Goal: Information Seeking & Learning: Learn about a topic

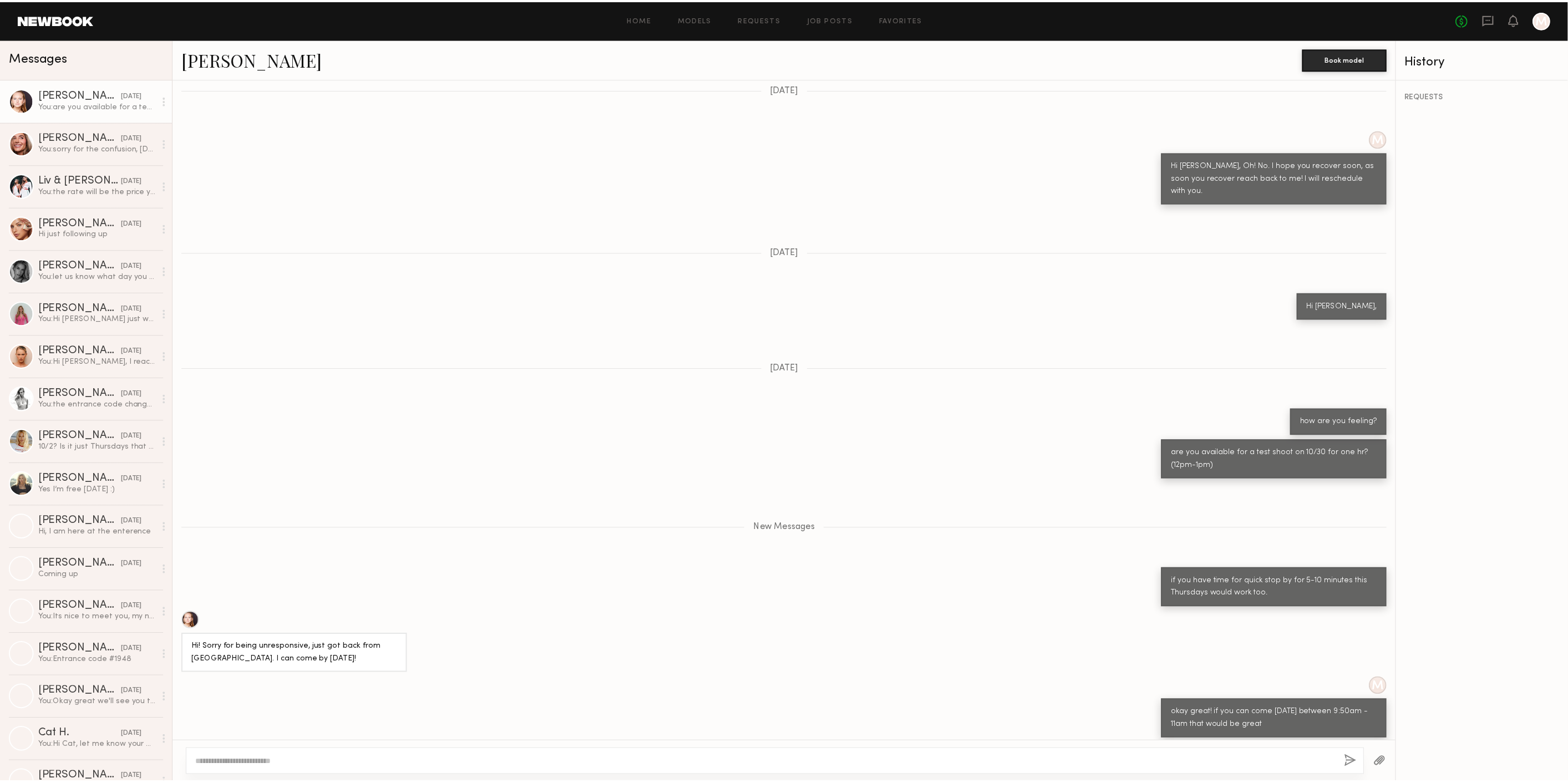
scroll to position [678, 0]
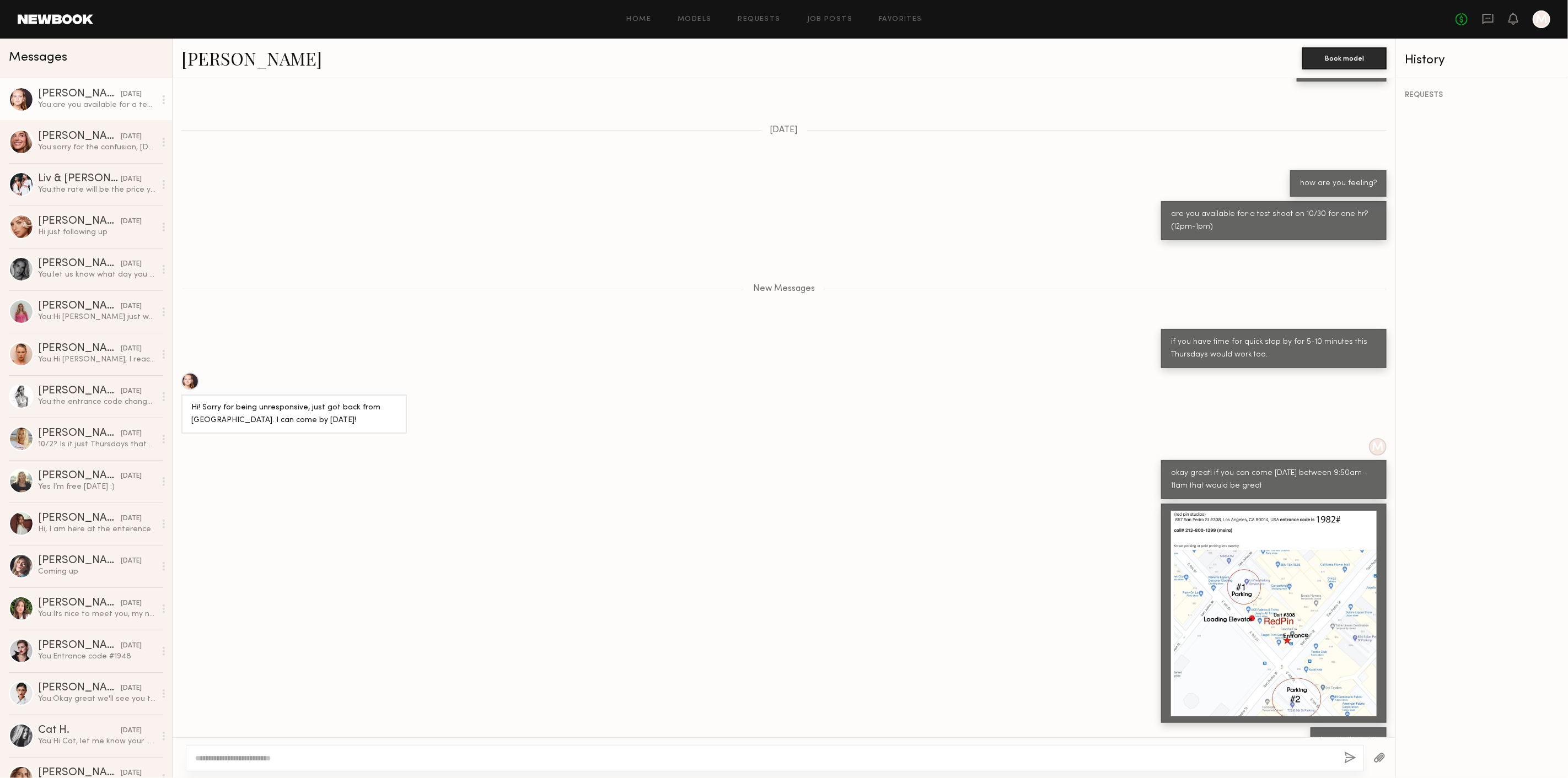
click at [33, 58] on span "Messages" at bounding box center [38, 58] width 58 height 13
click at [57, 24] on header "Home Models Requests Job Posts Favorites Sign Out No fees up to $5,000 M" at bounding box center [784, 19] width 1568 height 39
click at [76, 17] on link at bounding box center [55, 19] width 76 height 10
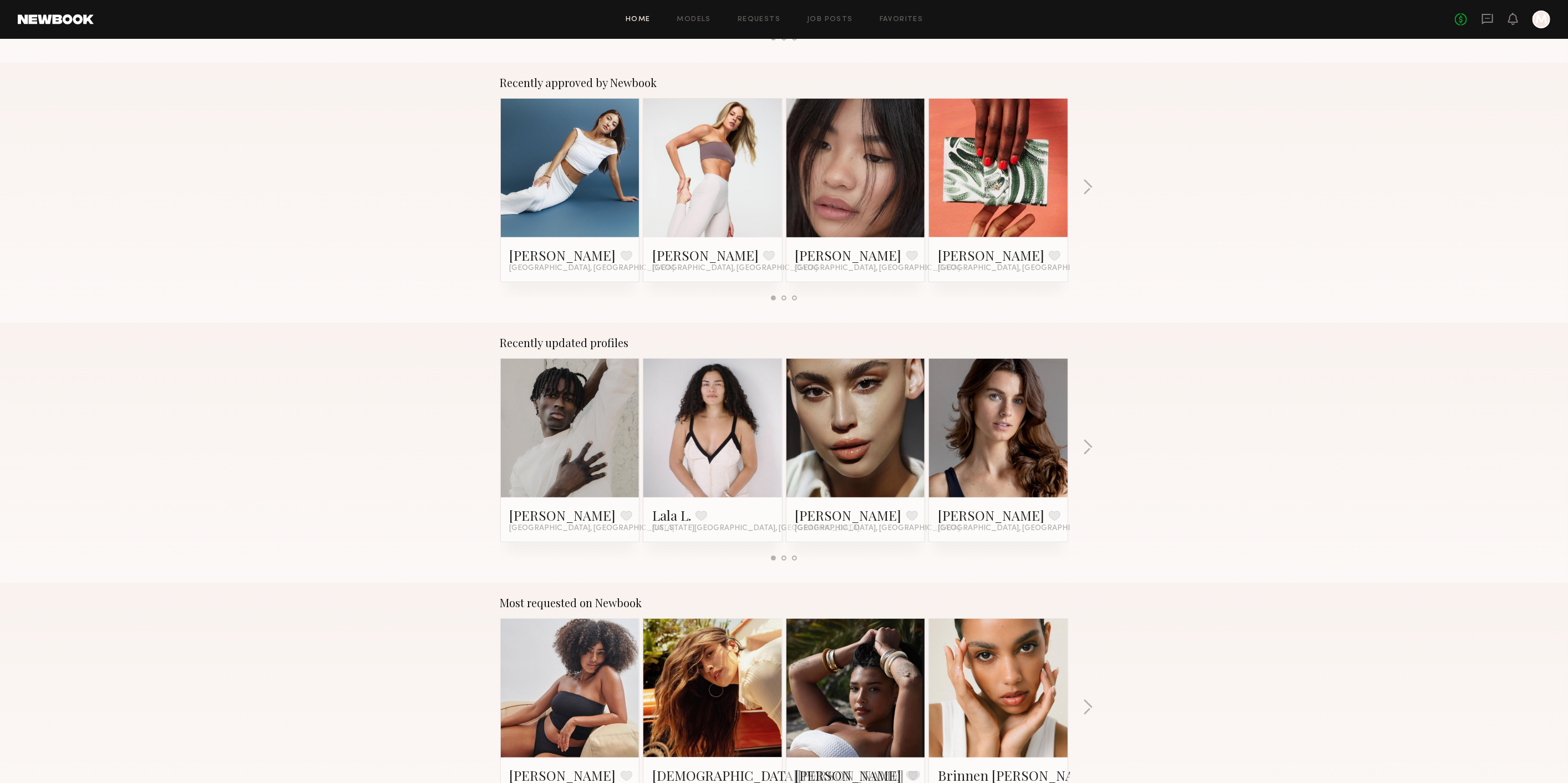
scroll to position [308, 0]
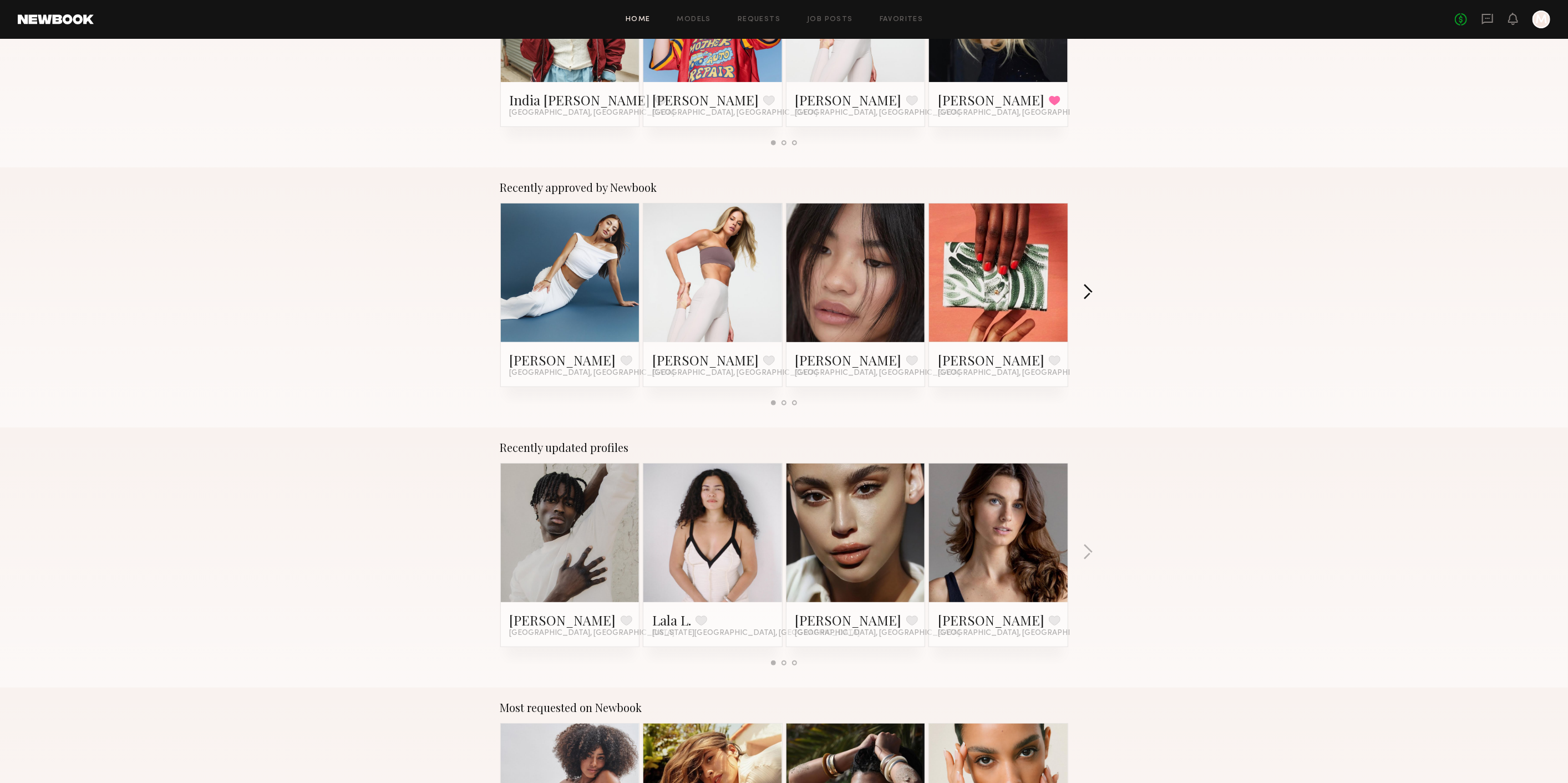
click at [1085, 295] on button "button" at bounding box center [1088, 293] width 10 height 18
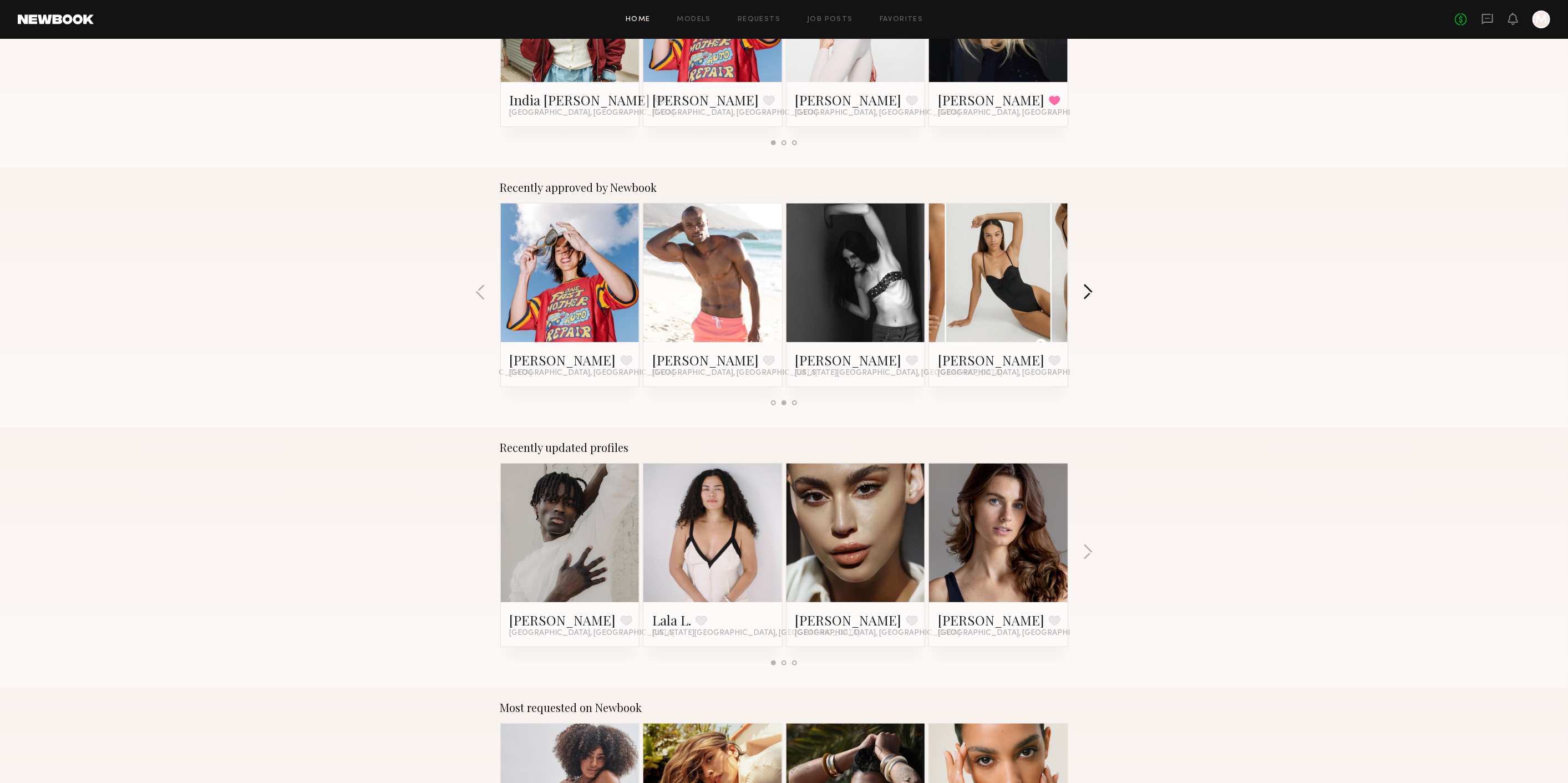
click at [1085, 295] on button "button" at bounding box center [1088, 293] width 10 height 18
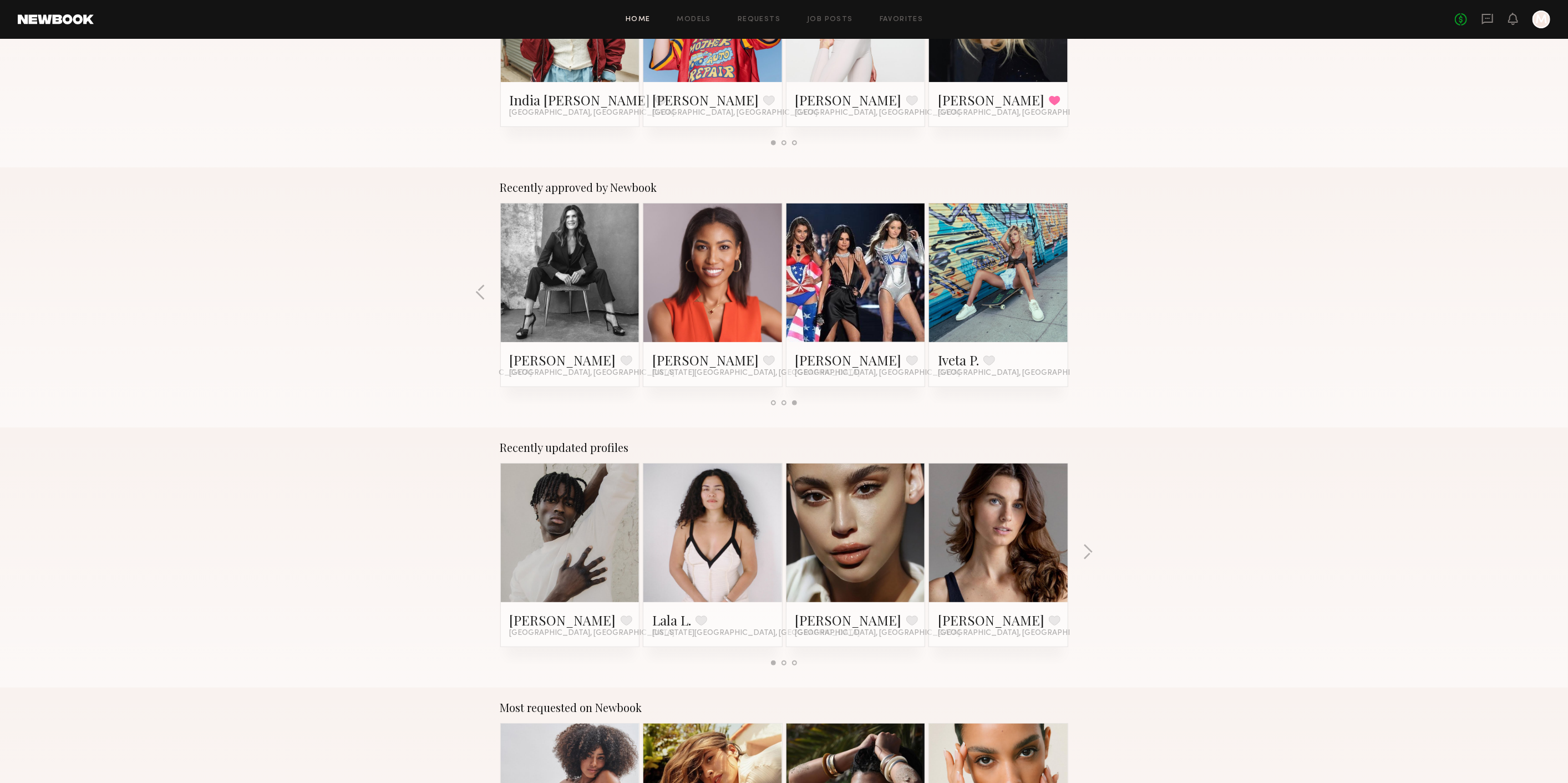
click at [470, 294] on div "Recently approved by Newbook Rose C. Favorite Los Angeles, CA Victoria R. Favor…" at bounding box center [784, 297] width 1568 height 260
click at [475, 293] on div "Recently approved by Newbook Rose C. Favorite Los Angeles, CA Victoria R. Favor…" at bounding box center [784, 297] width 1568 height 260
click at [480, 290] on button "button" at bounding box center [480, 293] width 10 height 18
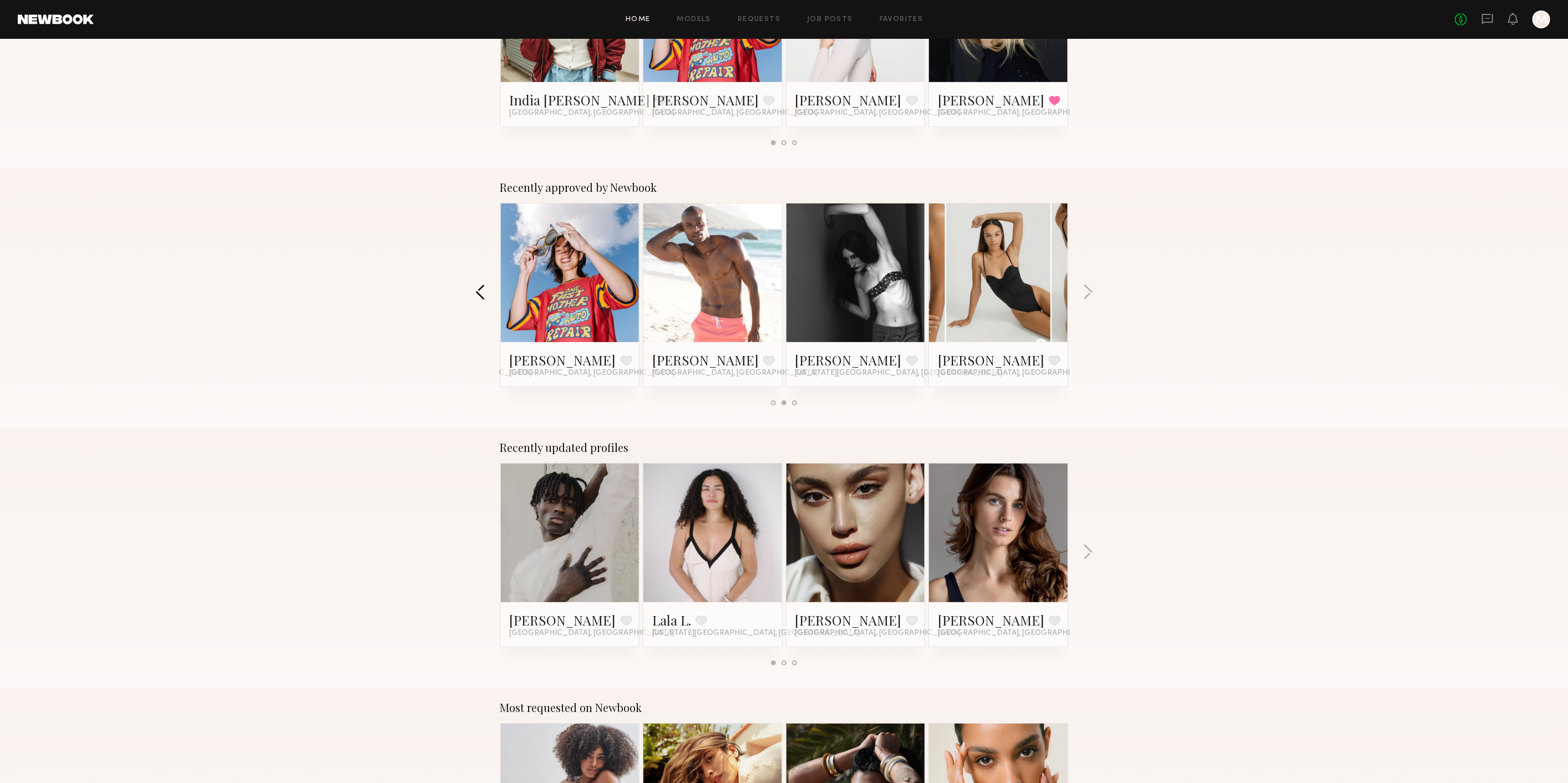
click at [480, 290] on button "button" at bounding box center [480, 293] width 10 height 18
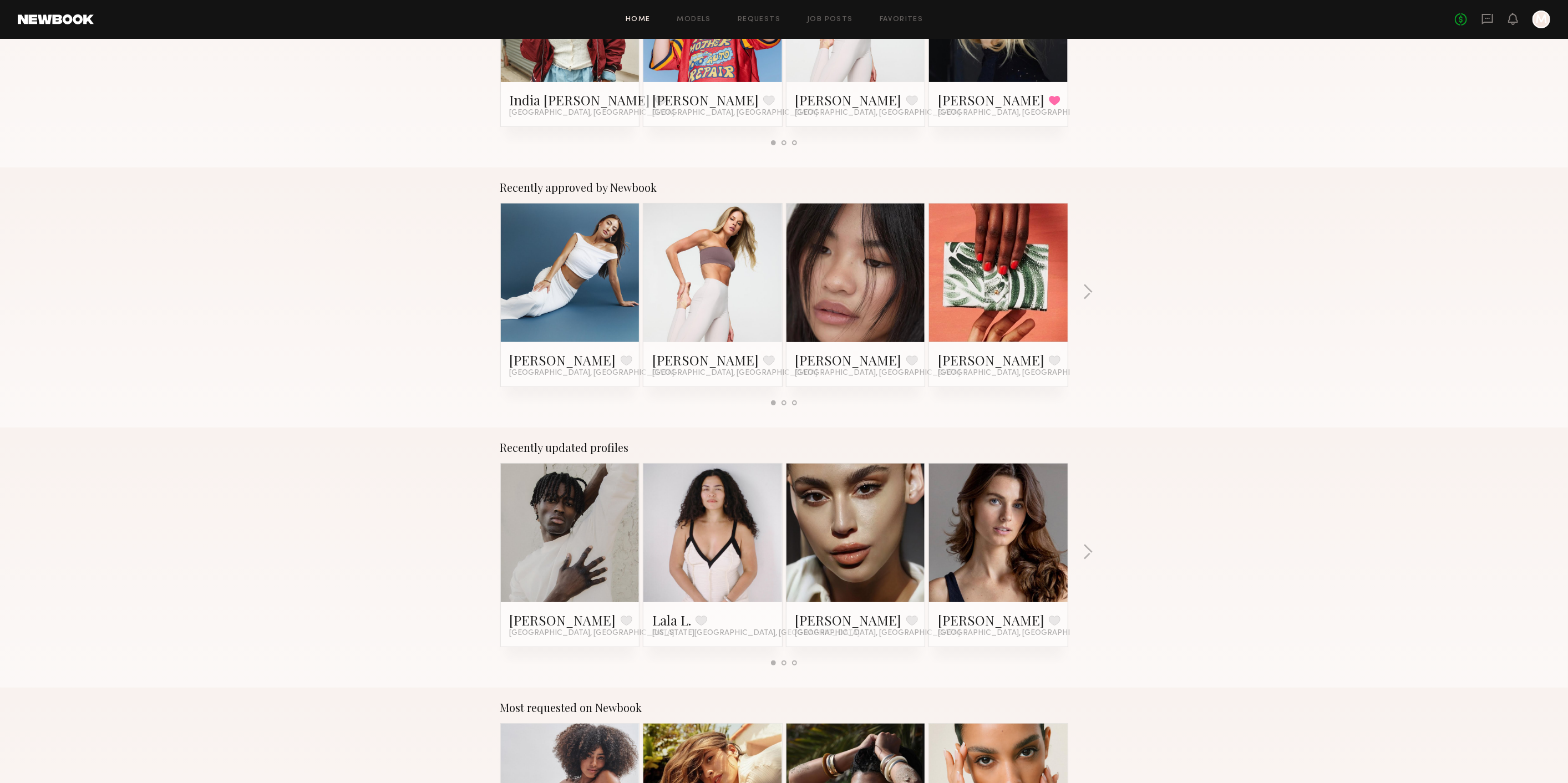
click at [808, 346] on div "Yana M. Favorite Los Angeles, CA" at bounding box center [856, 364] width 138 height 45
click at [808, 352] on link "Yana M." at bounding box center [848, 359] width 107 height 17
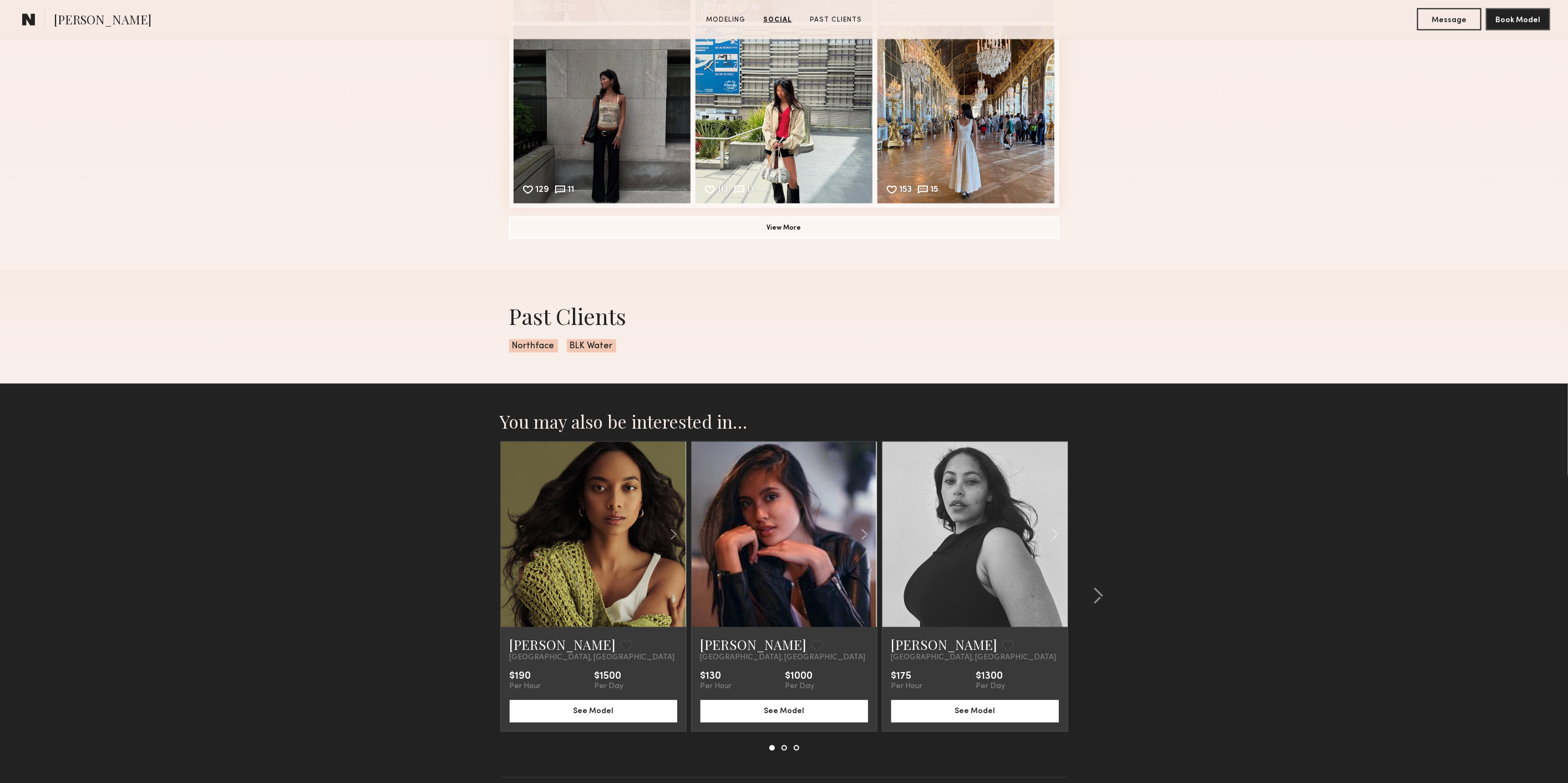
scroll to position [1410, 0]
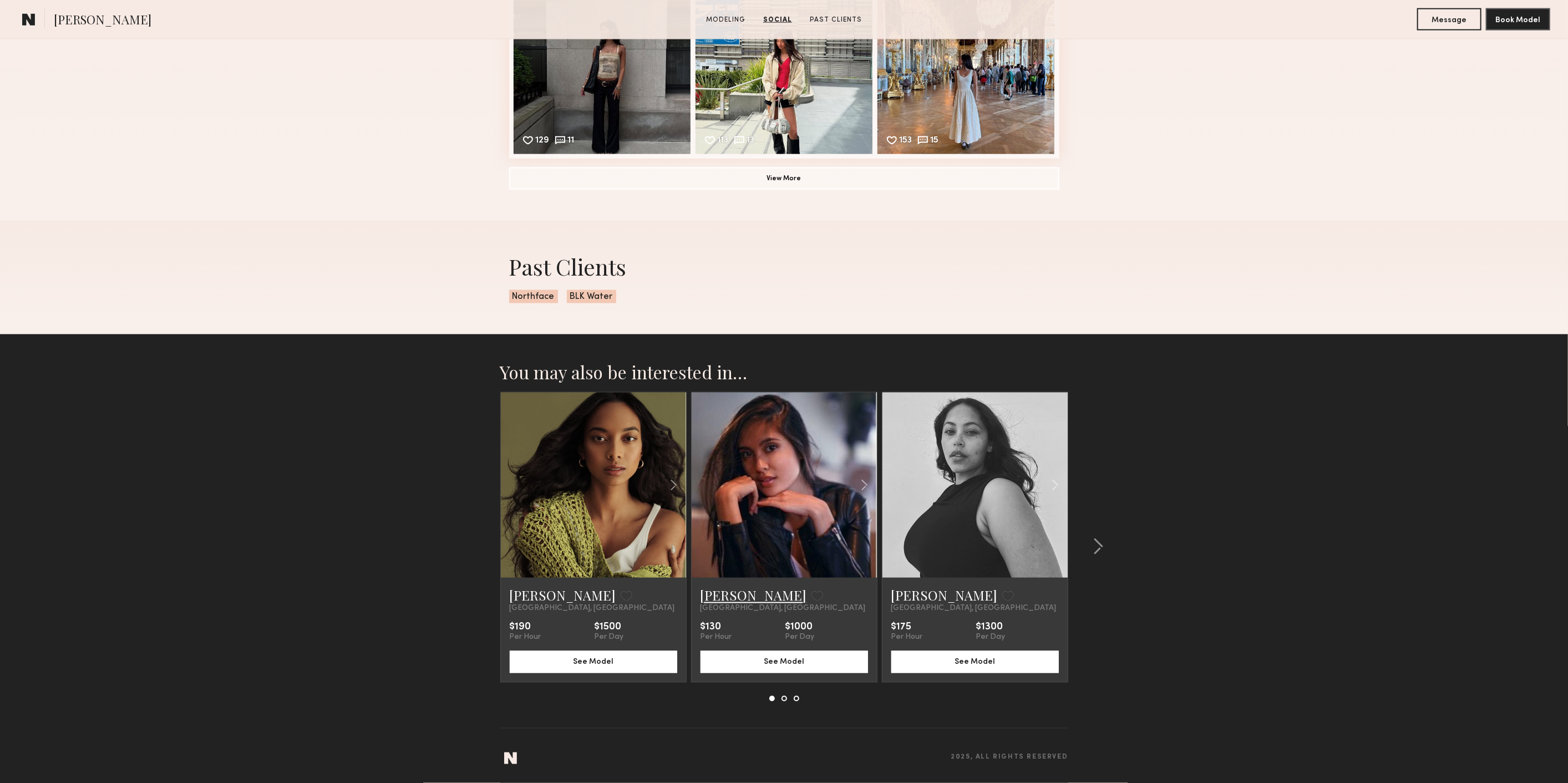
click at [752, 595] on link "Stephanie L." at bounding box center [754, 595] width 107 height 17
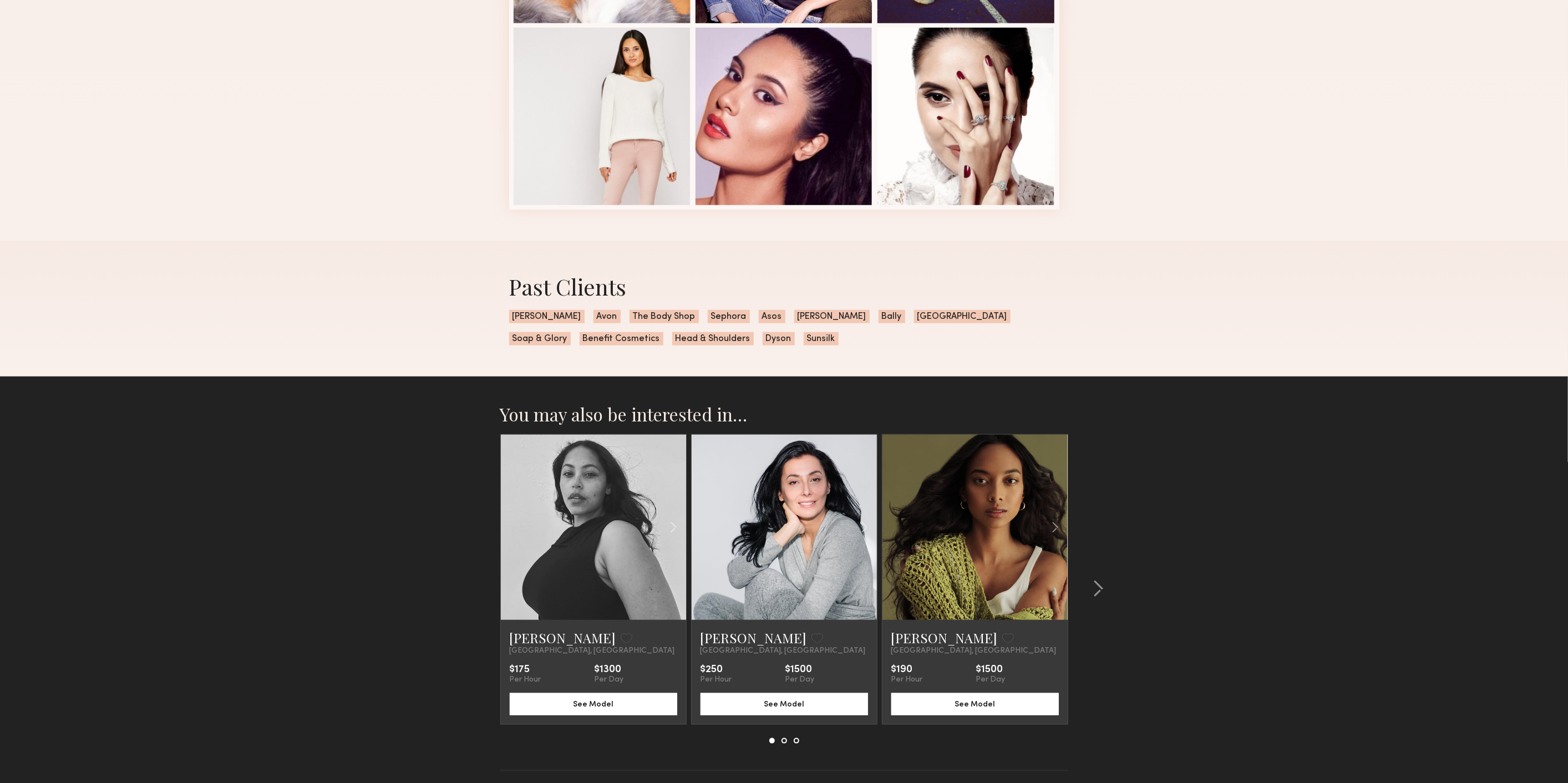
scroll to position [852, 0]
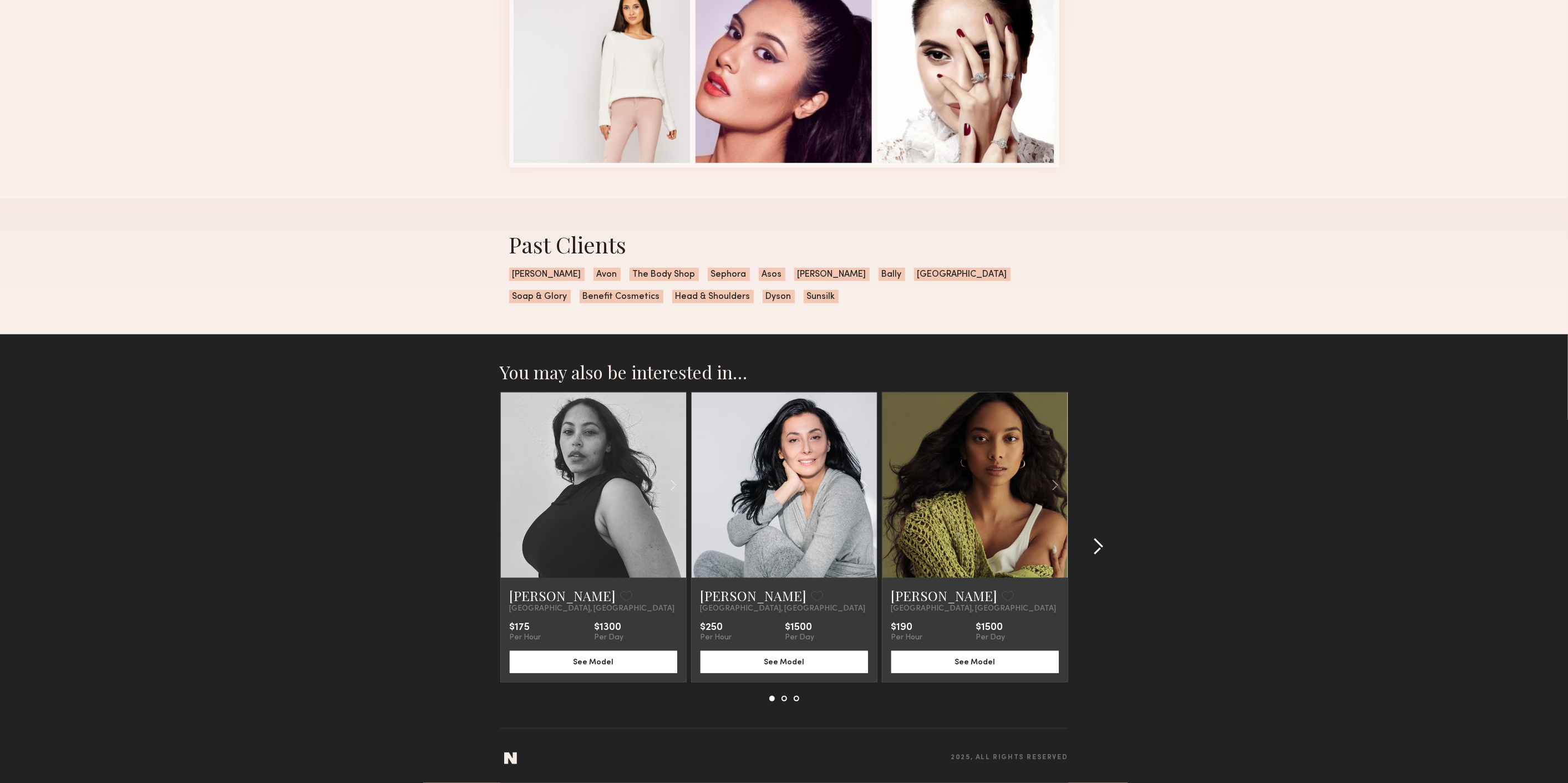
click at [1099, 544] on common-icon at bounding box center [1098, 546] width 11 height 17
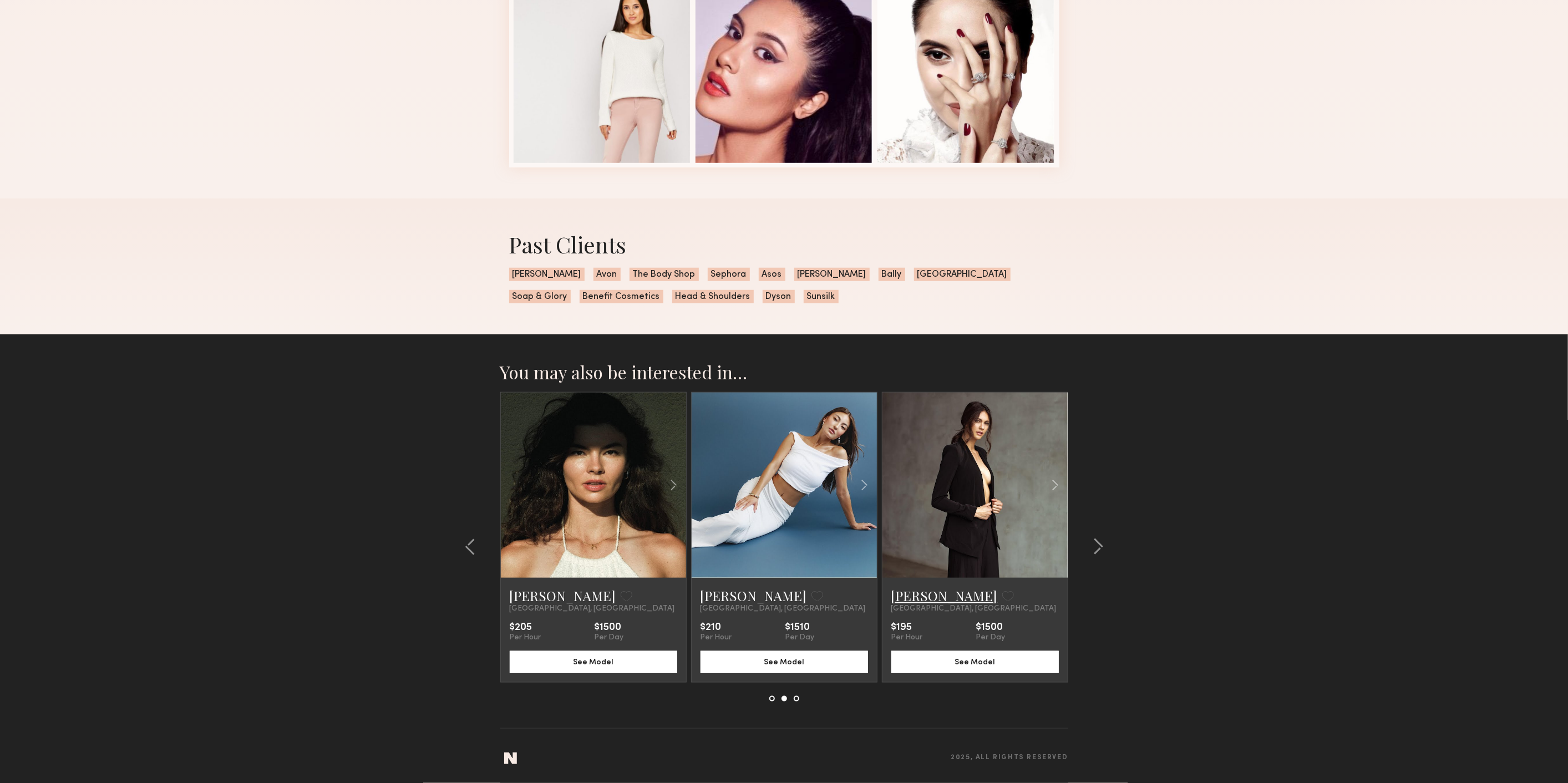
click at [925, 588] on link "Megan A." at bounding box center [945, 595] width 107 height 17
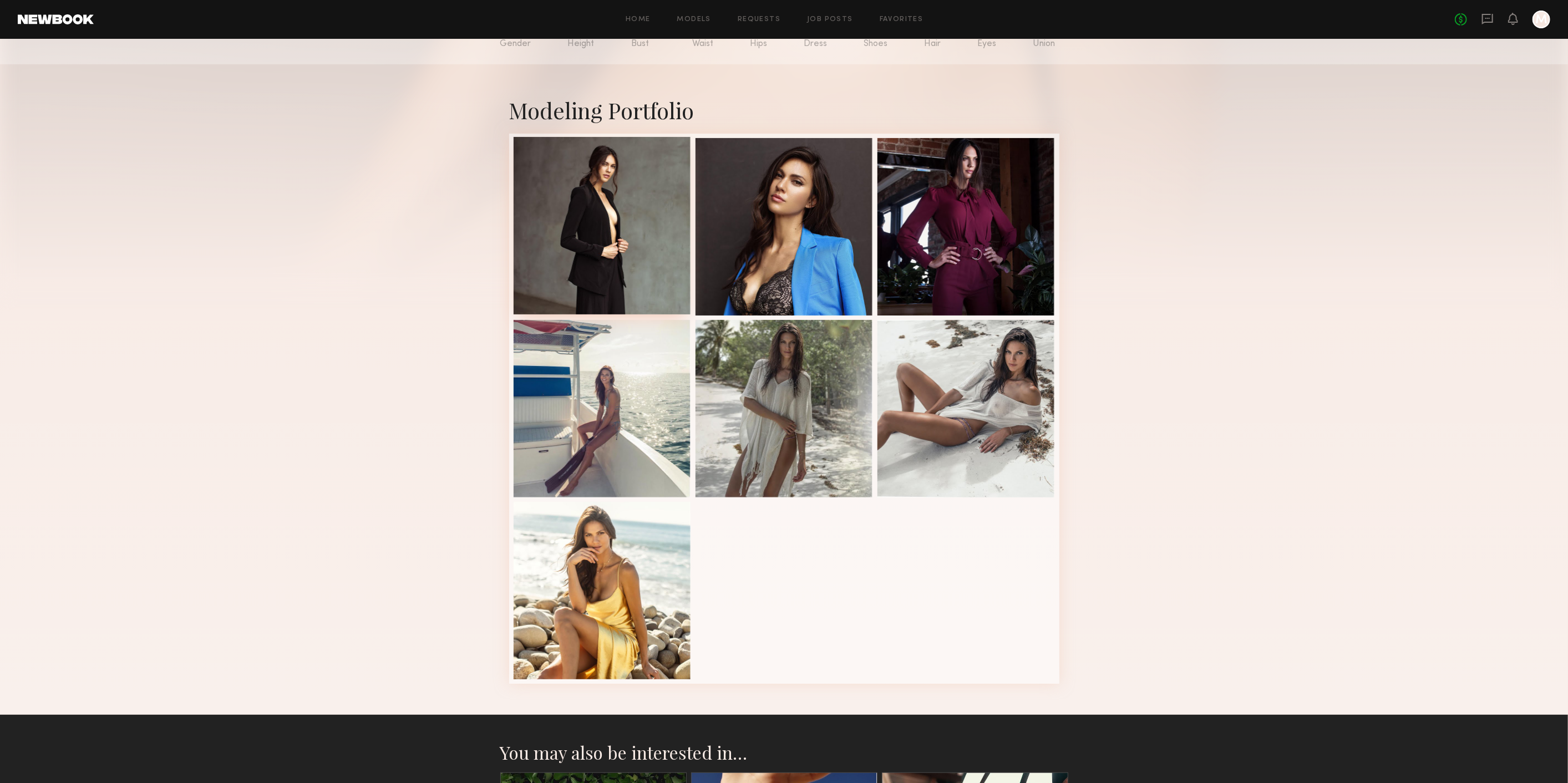
scroll to position [61, 0]
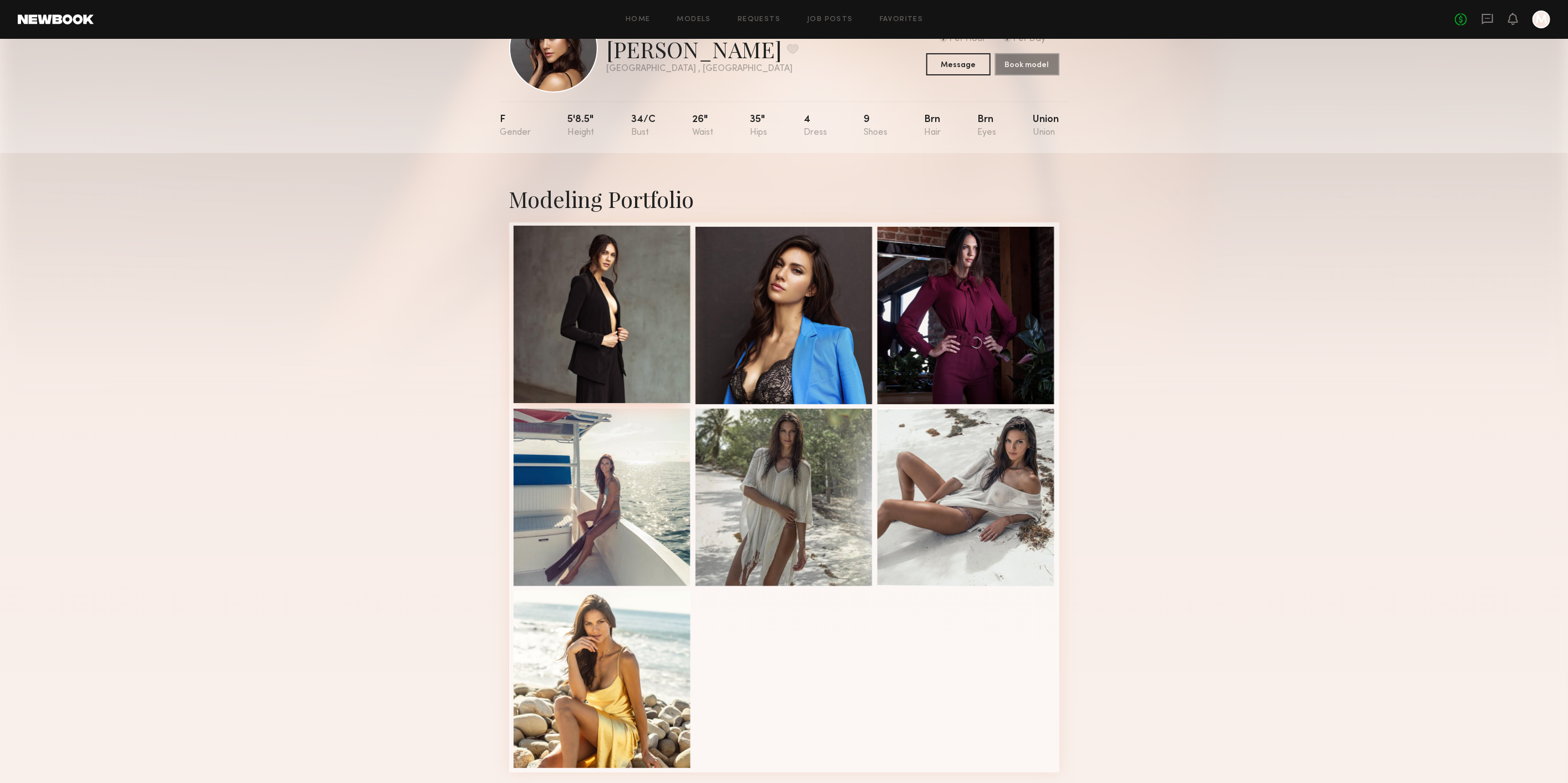
click at [676, 290] on div at bounding box center [602, 314] width 178 height 178
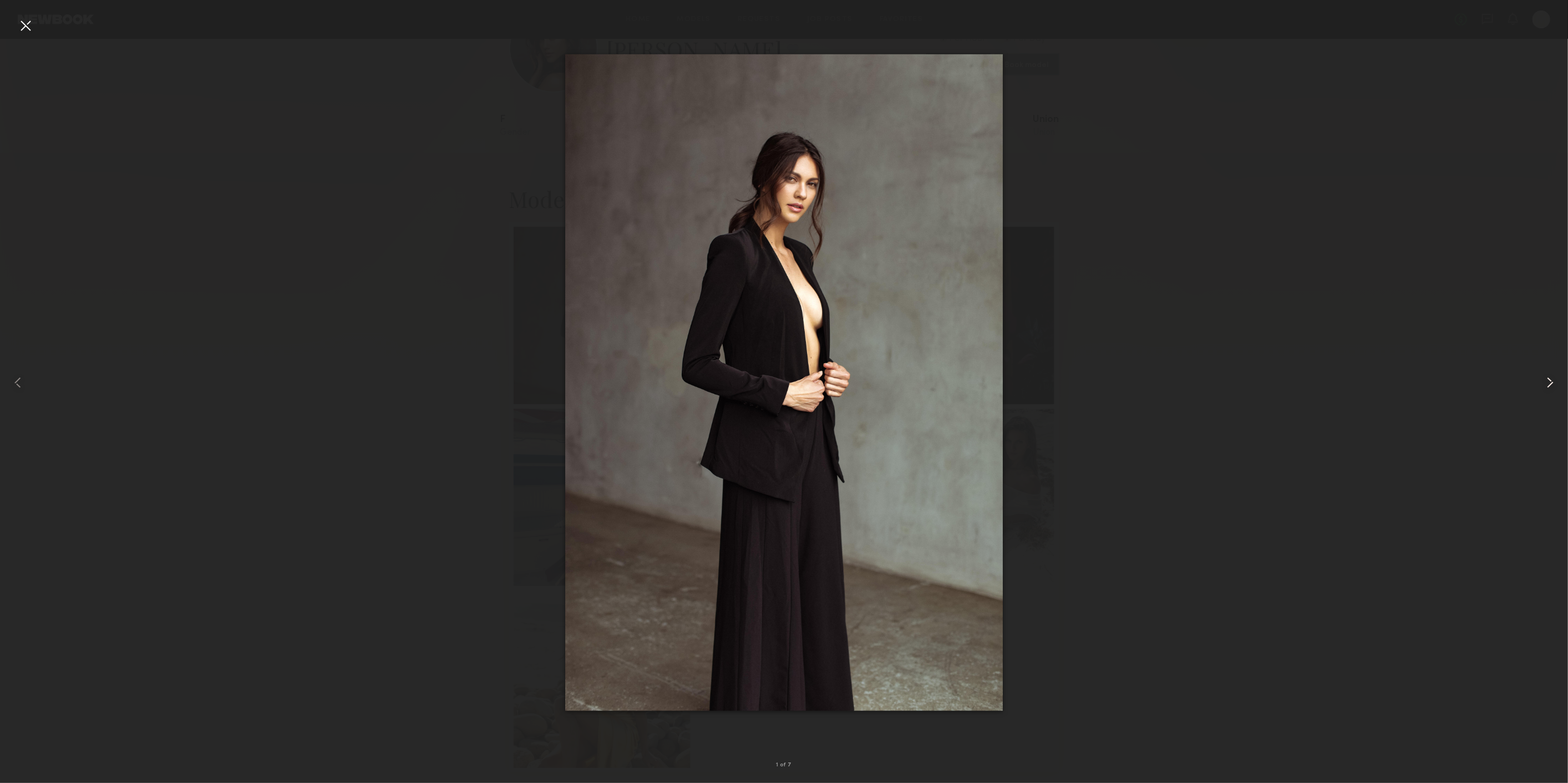
click at [1542, 378] on common-icon at bounding box center [1550, 382] width 17 height 17
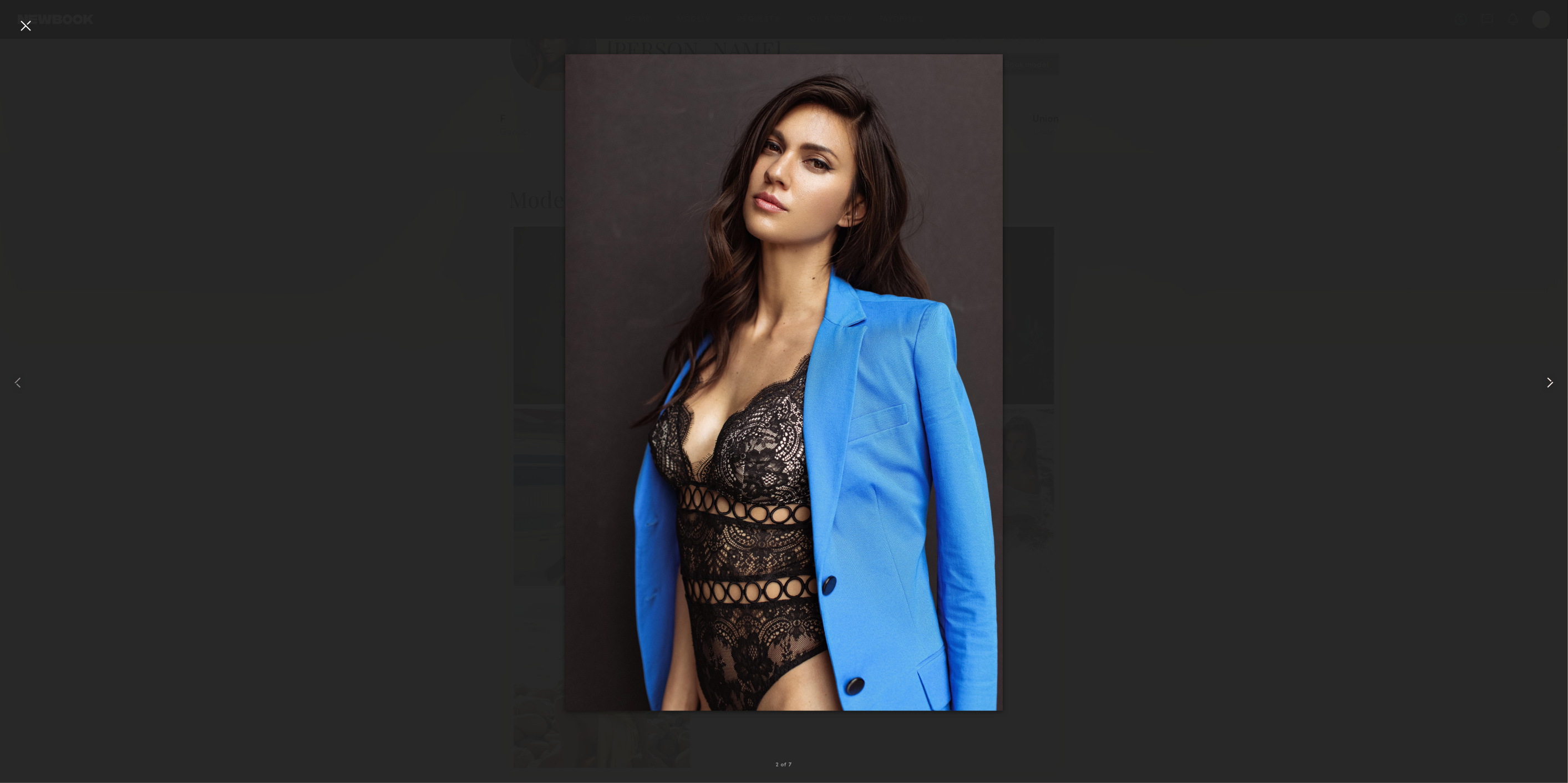
click at [1542, 378] on common-icon at bounding box center [1550, 382] width 17 height 17
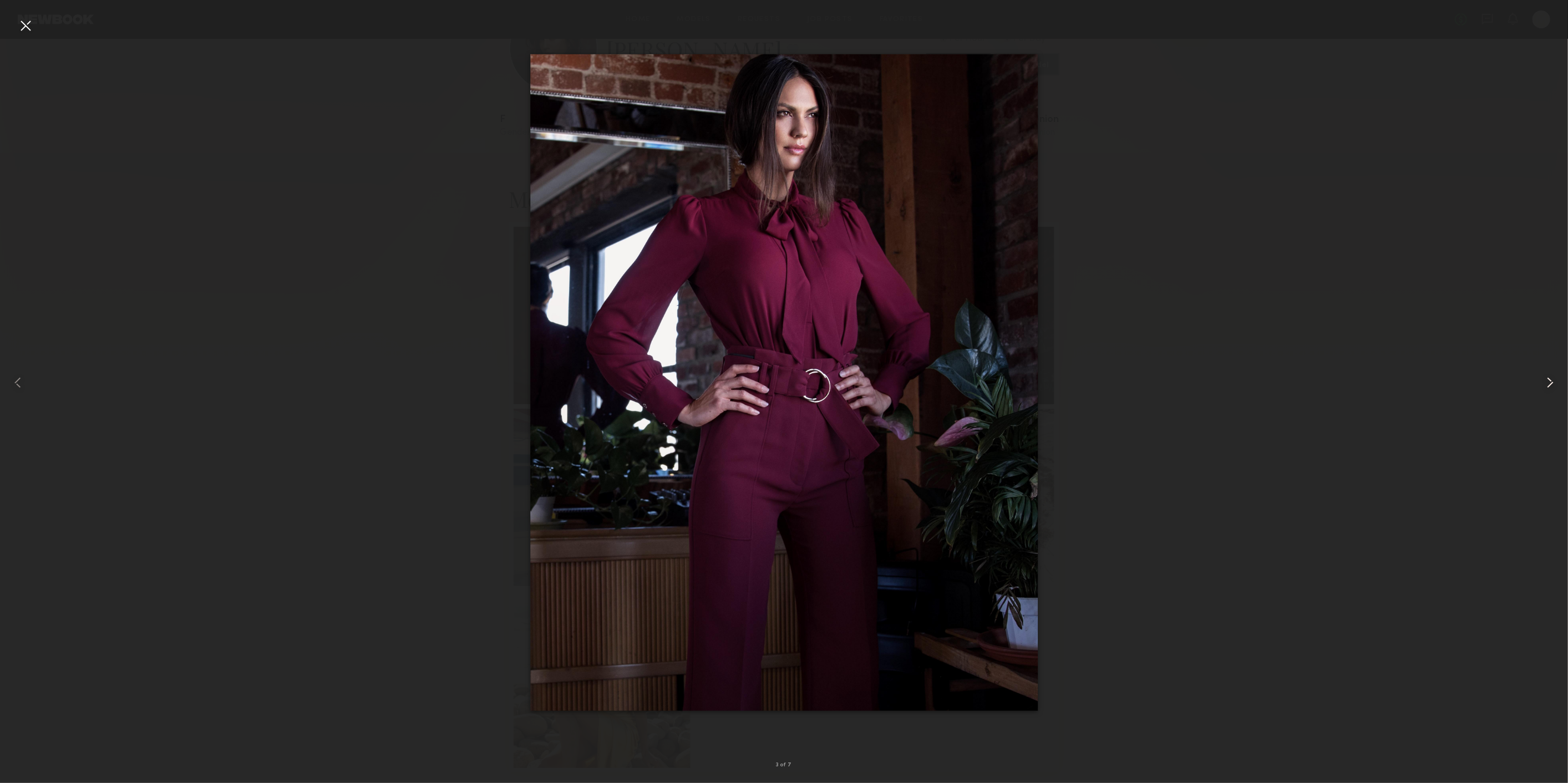
click at [1542, 378] on common-icon at bounding box center [1550, 382] width 17 height 17
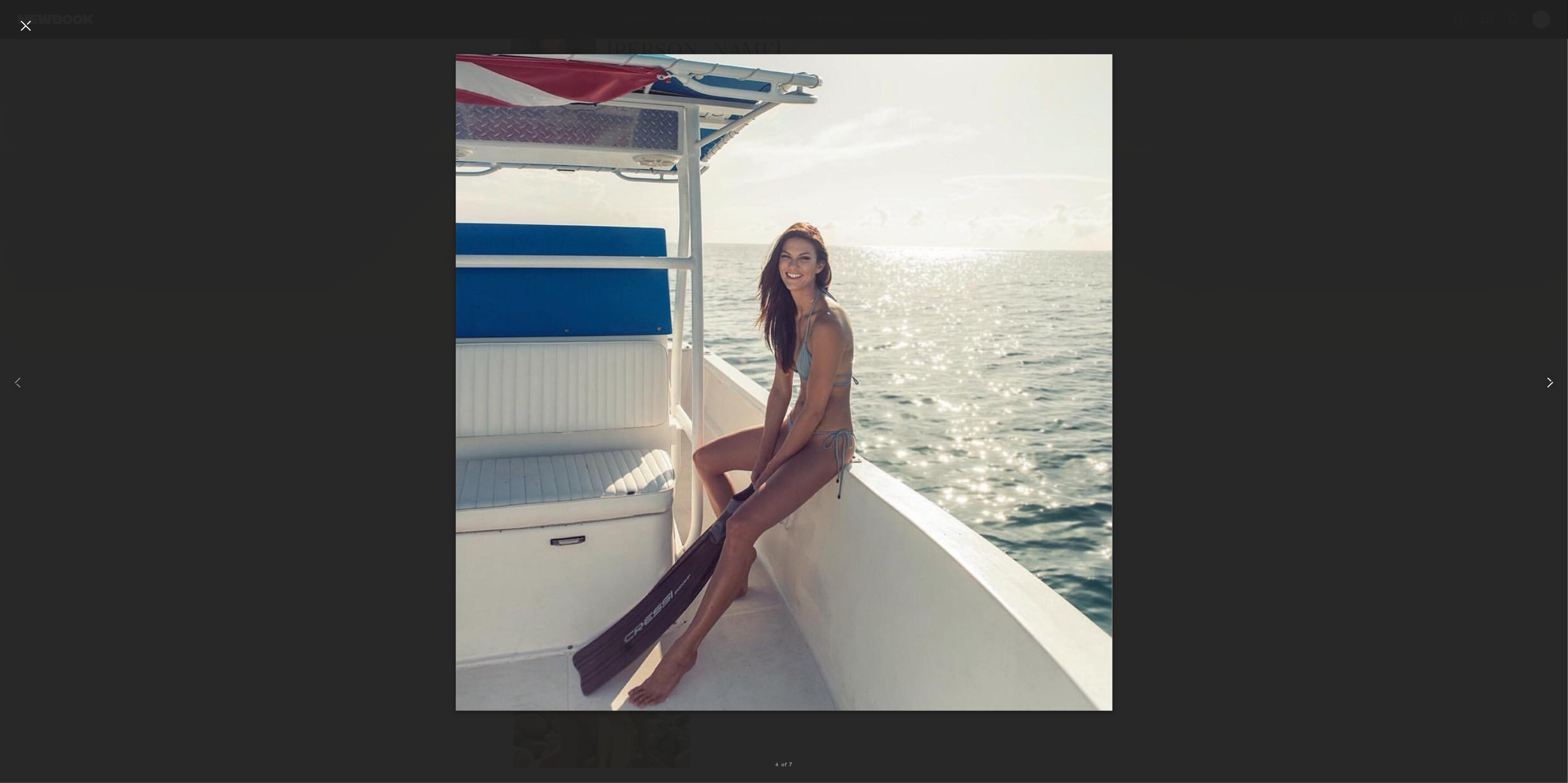
click at [1542, 378] on common-icon at bounding box center [1550, 382] width 17 height 17
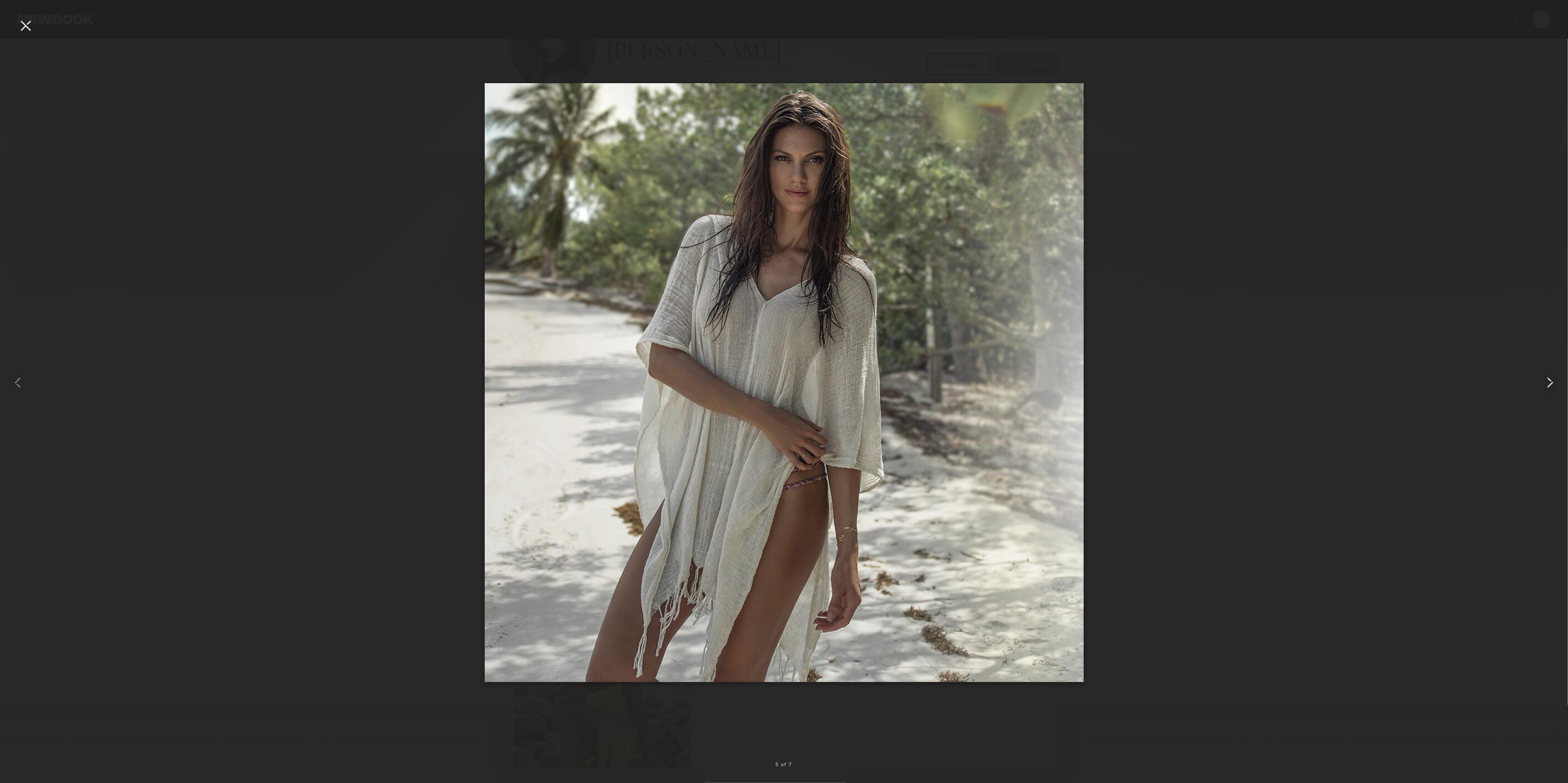
click at [1542, 378] on common-icon at bounding box center [1550, 382] width 17 height 17
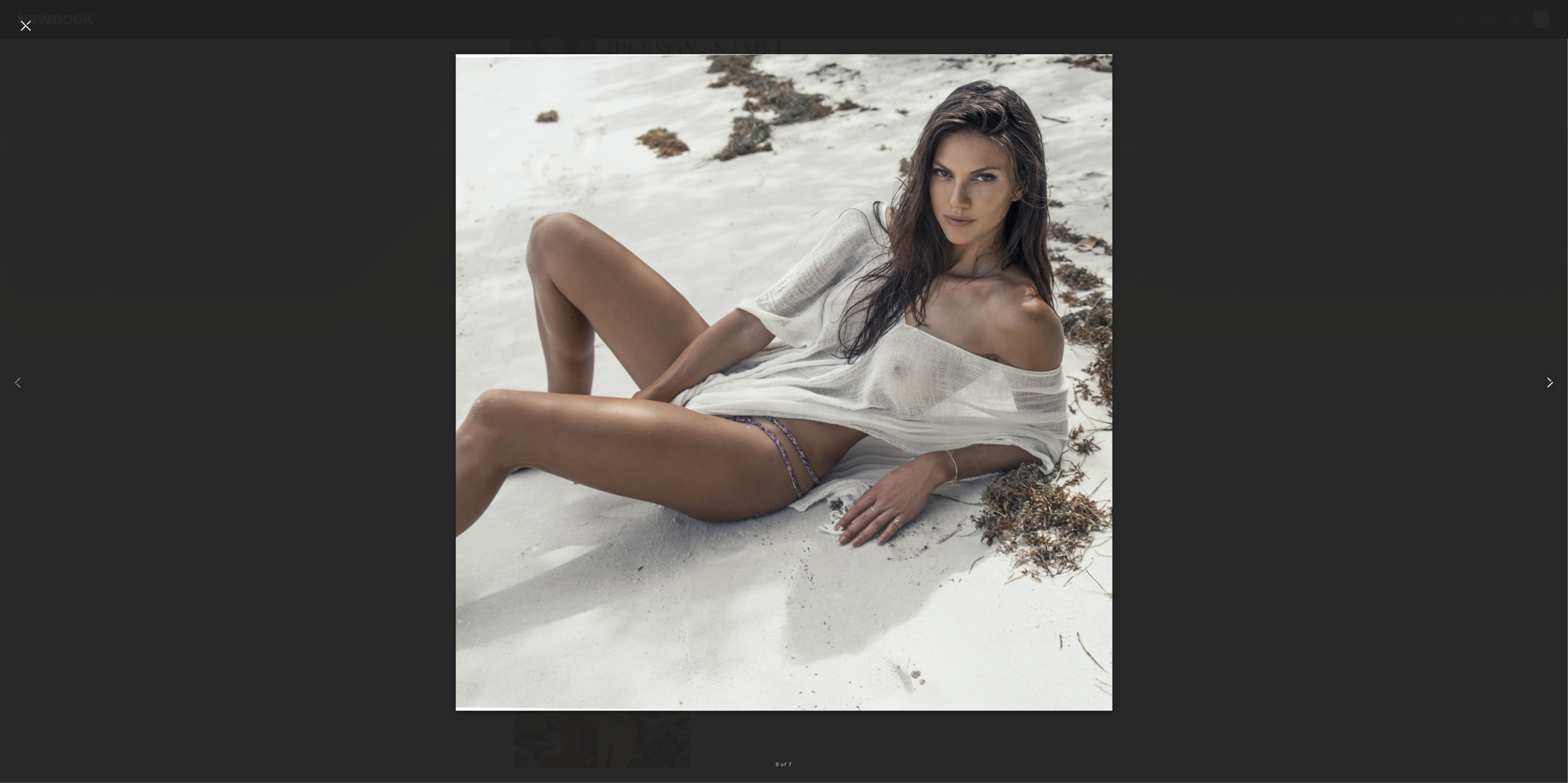
click at [1552, 385] on common-icon at bounding box center [1550, 382] width 17 height 17
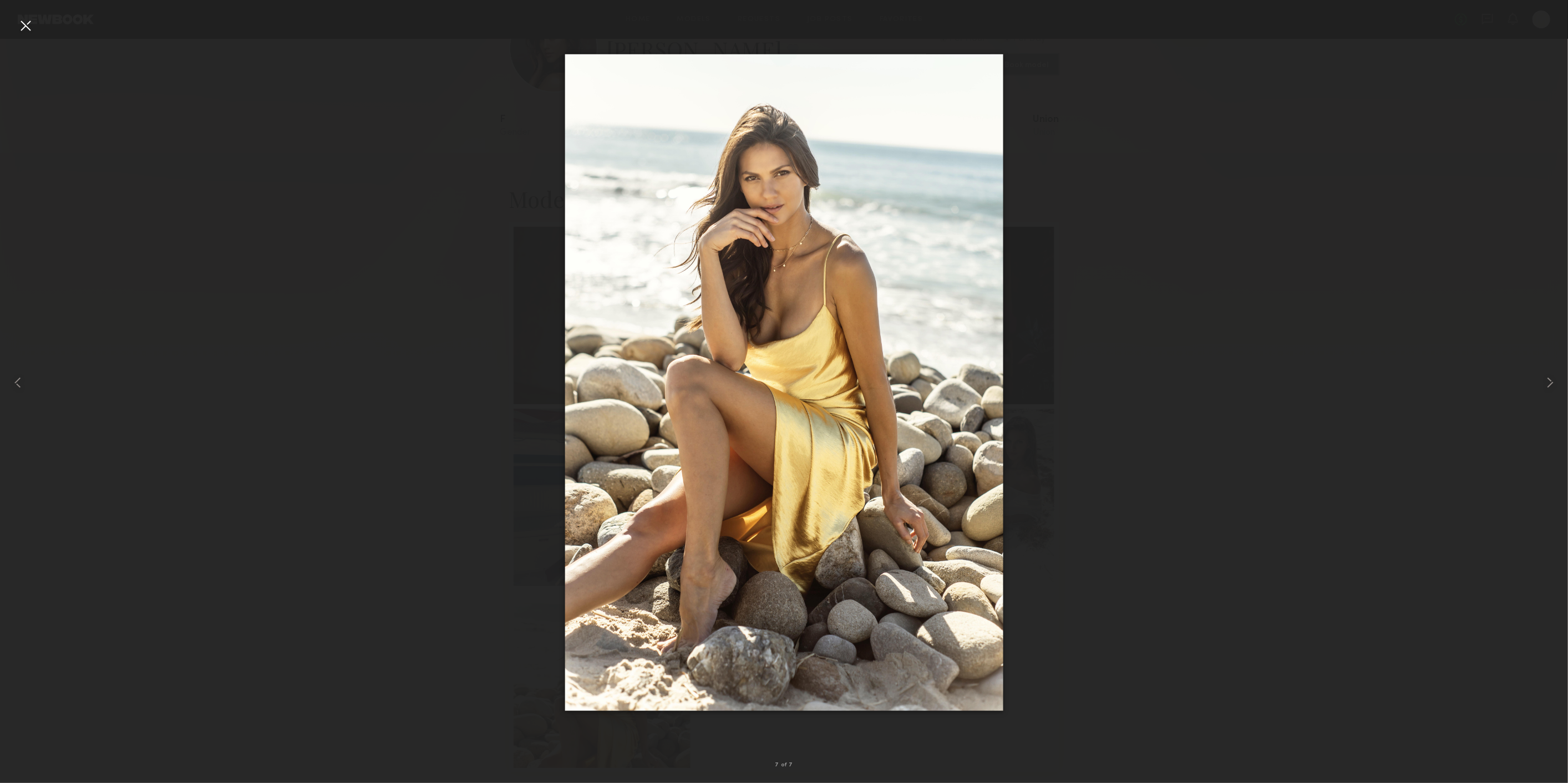
click at [22, 25] on div at bounding box center [25, 25] width 17 height 17
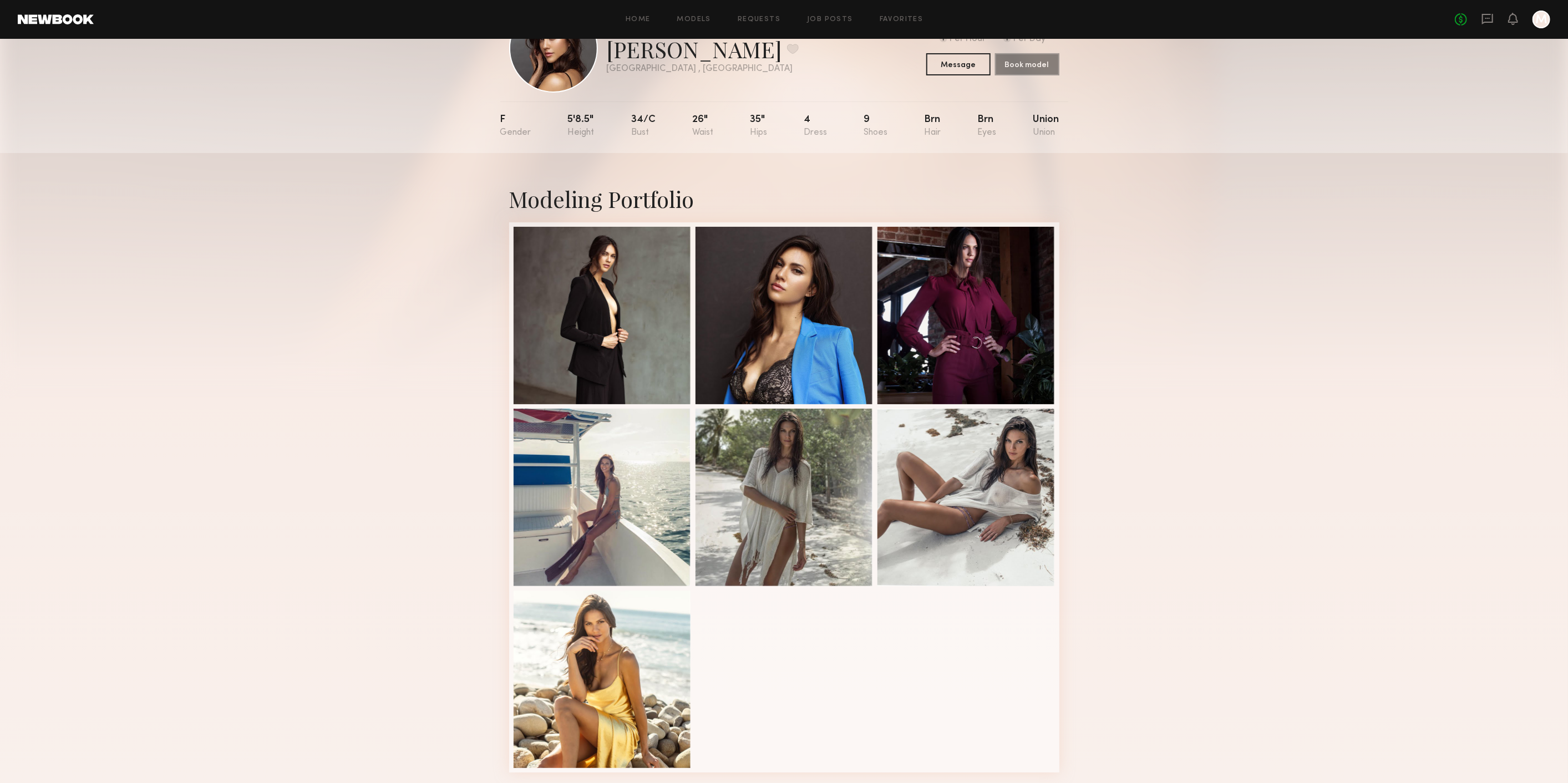
click at [389, 270] on div "Modeling Portfolio" at bounding box center [784, 478] width 1568 height 650
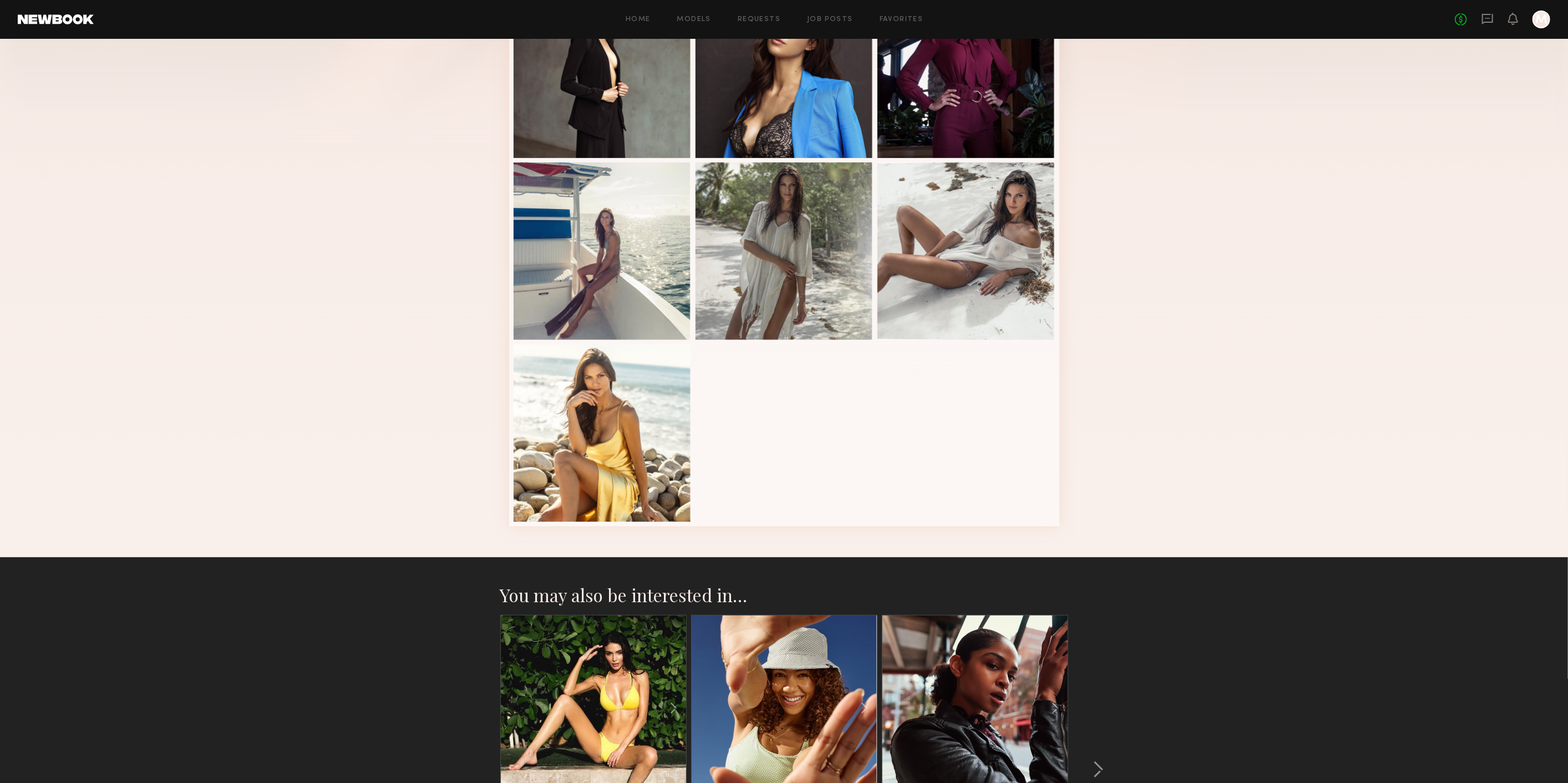
scroll to position [533, 0]
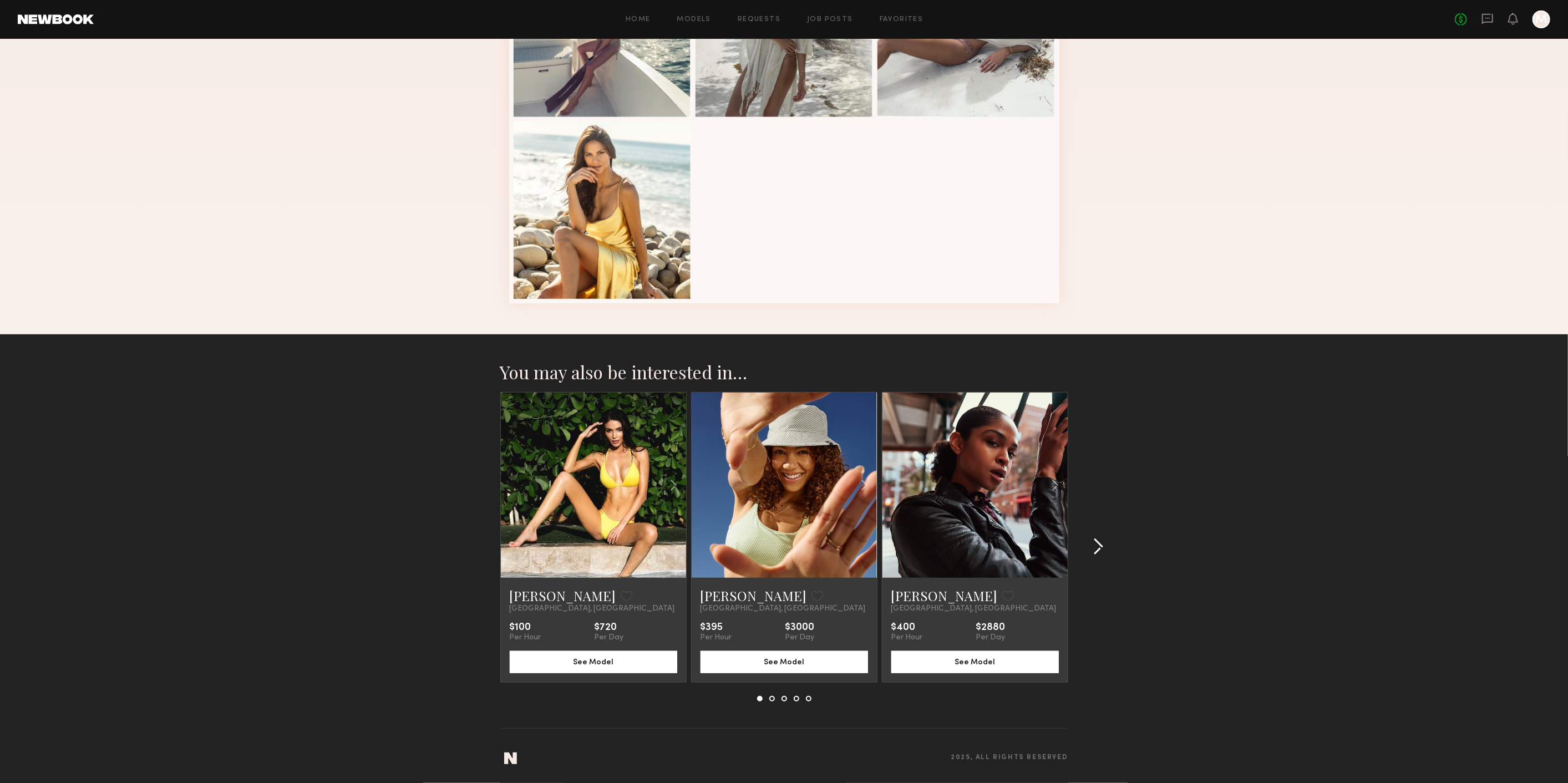
click at [1094, 542] on common-icon at bounding box center [1098, 546] width 11 height 17
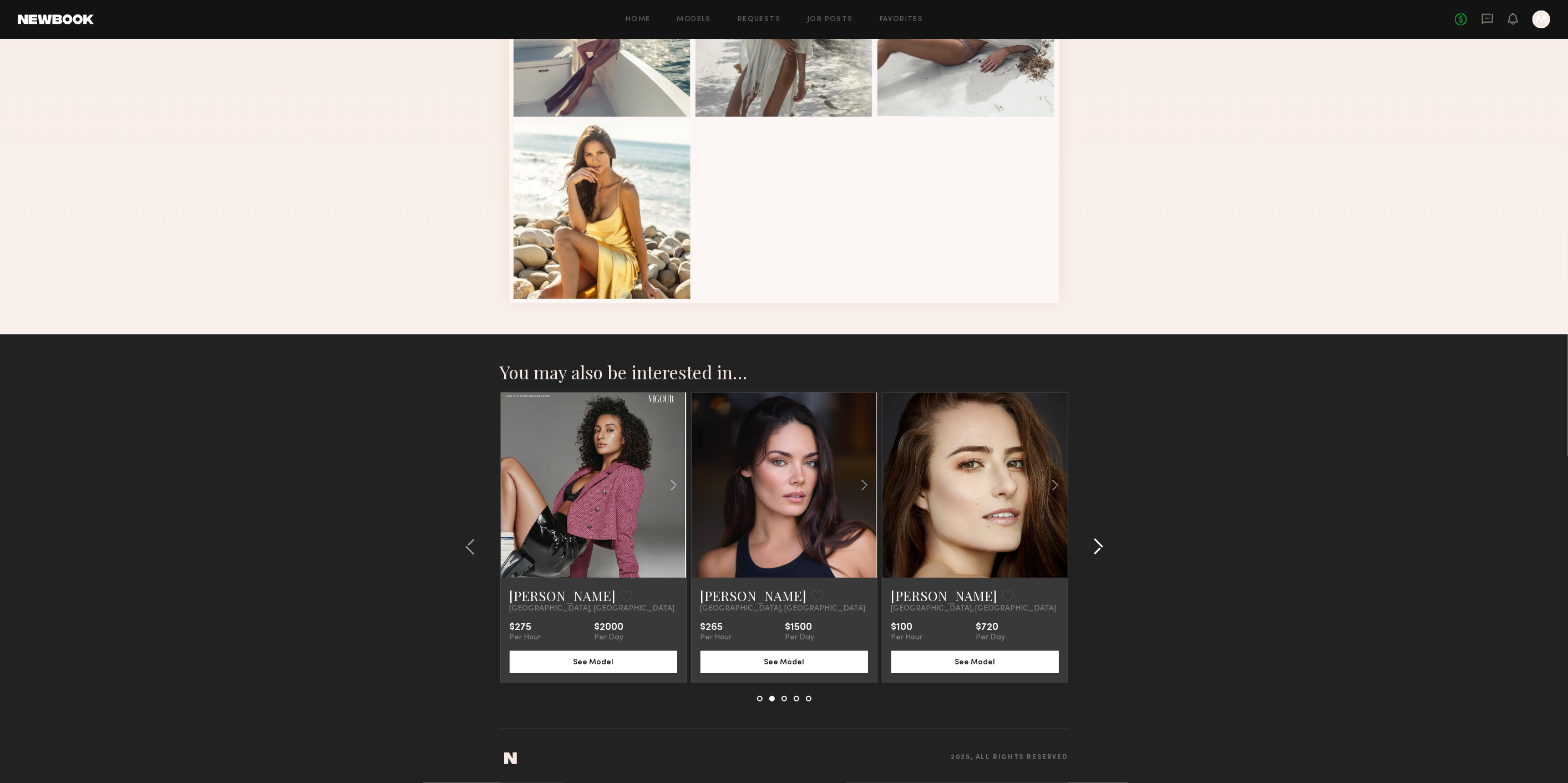
click at [1101, 548] on common-icon at bounding box center [1098, 546] width 11 height 17
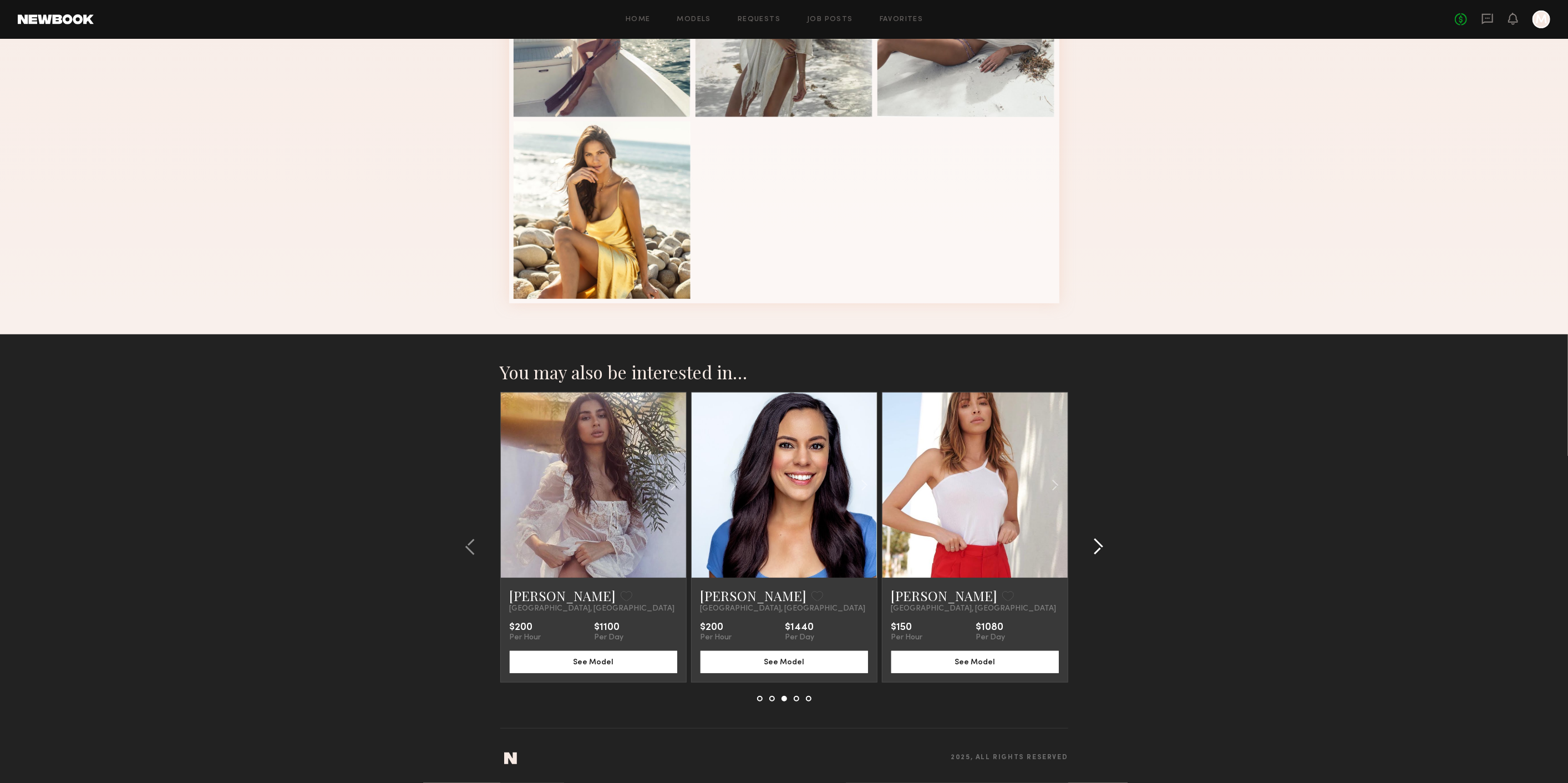
click at [1101, 548] on common-icon at bounding box center [1098, 546] width 11 height 17
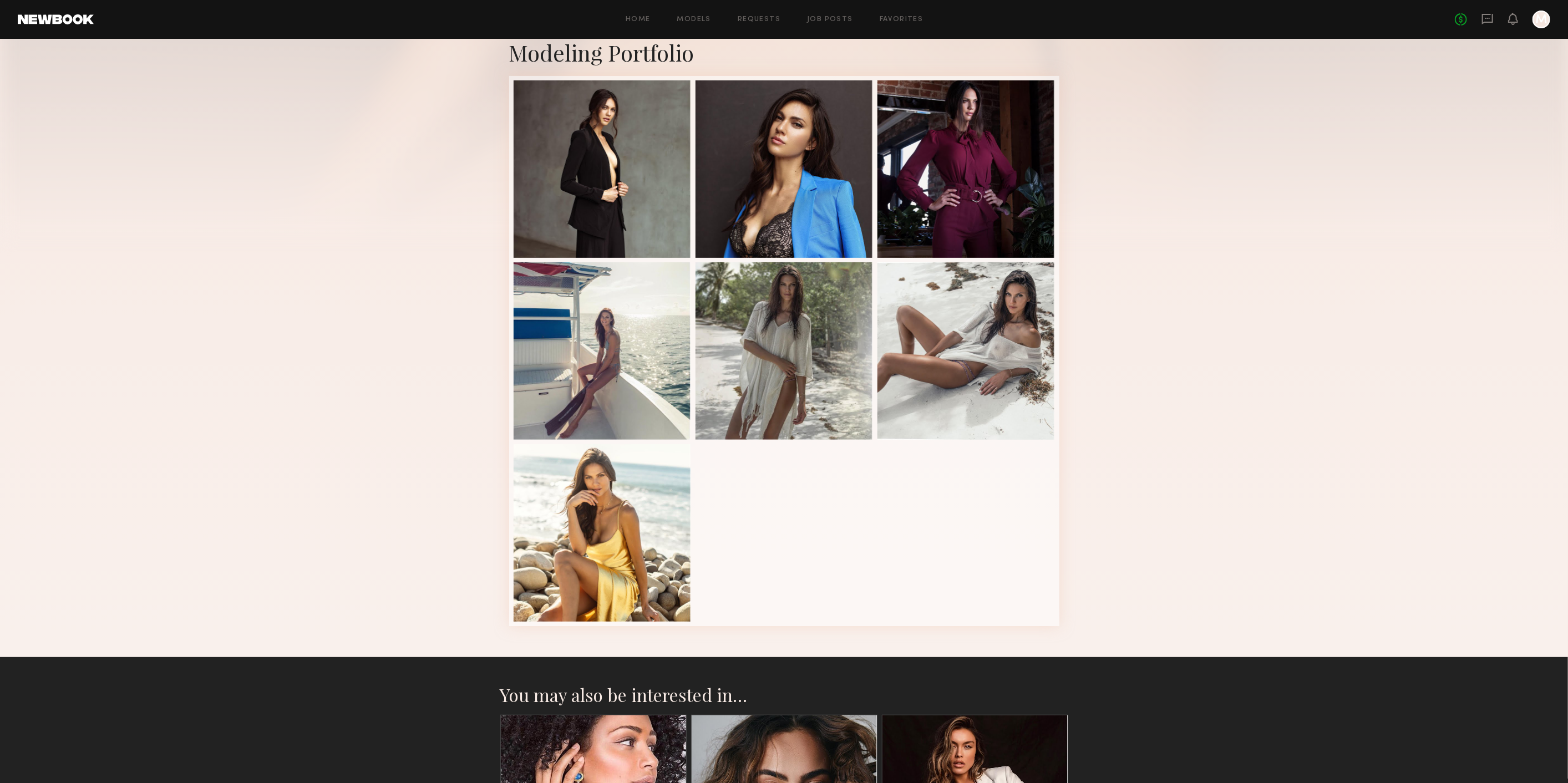
scroll to position [102, 0]
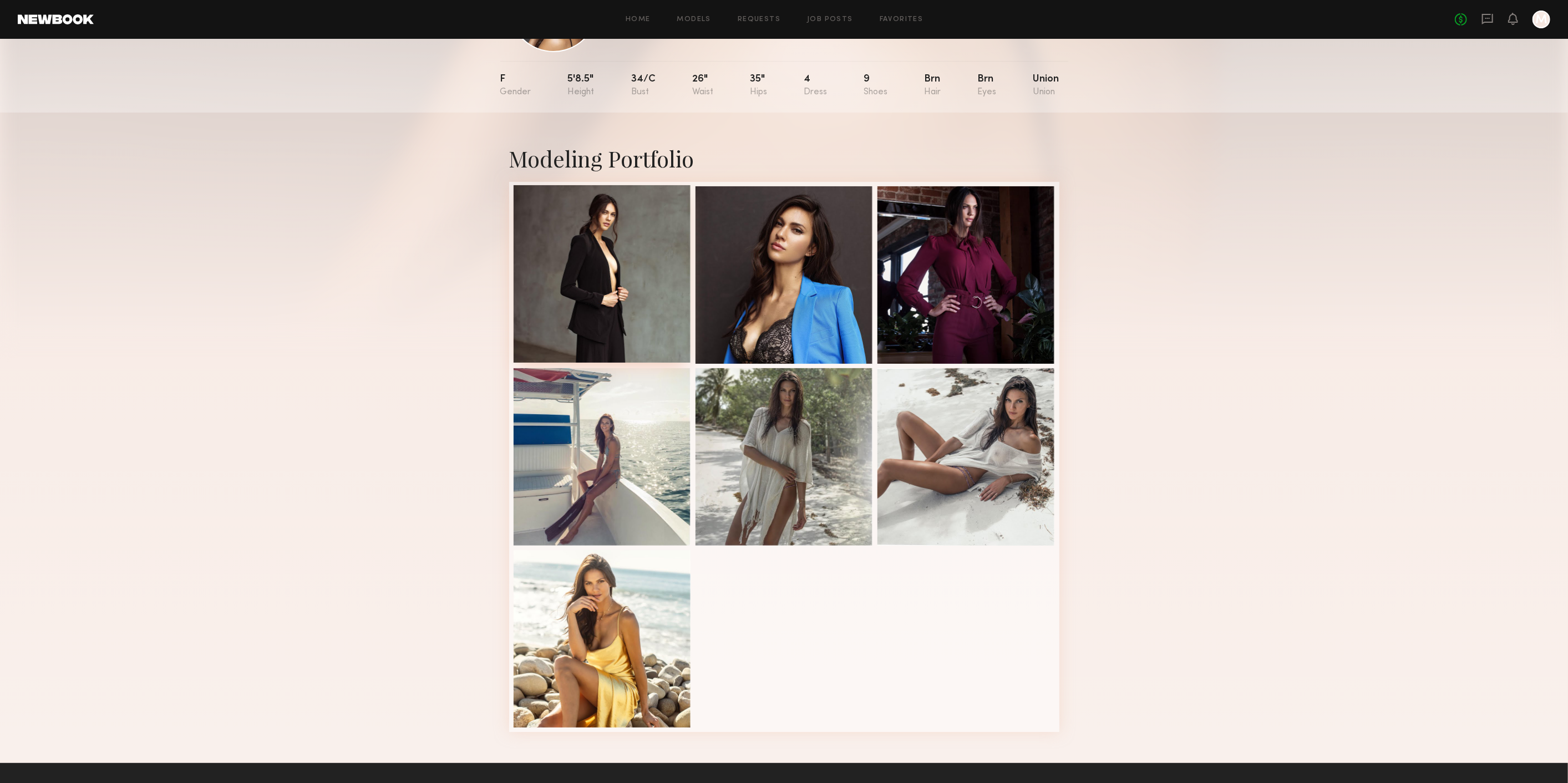
click at [665, 316] on div at bounding box center [602, 274] width 178 height 178
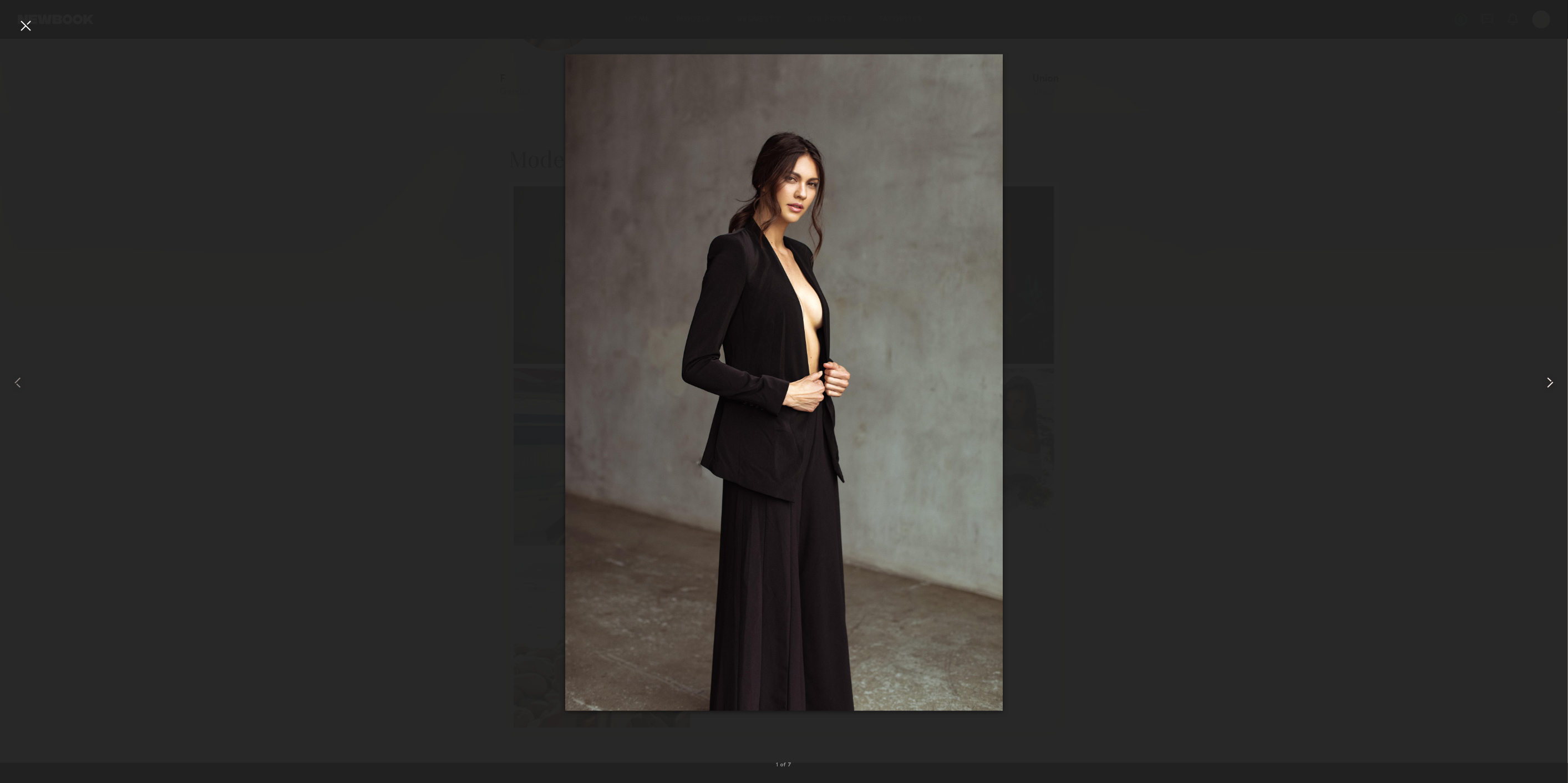
click at [1540, 387] on div at bounding box center [1536, 382] width 63 height 730
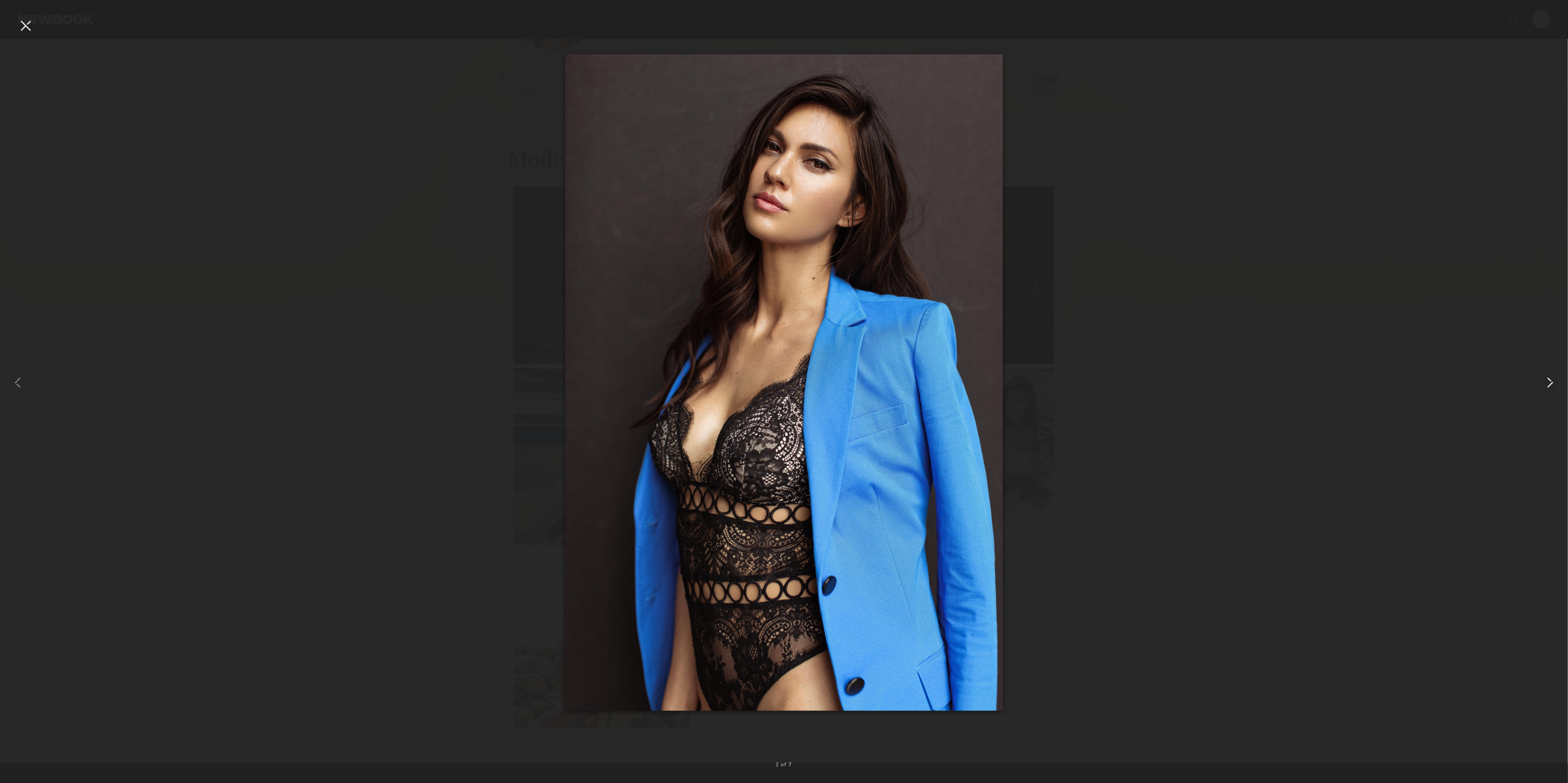
click at [1551, 380] on common-icon at bounding box center [1550, 382] width 17 height 17
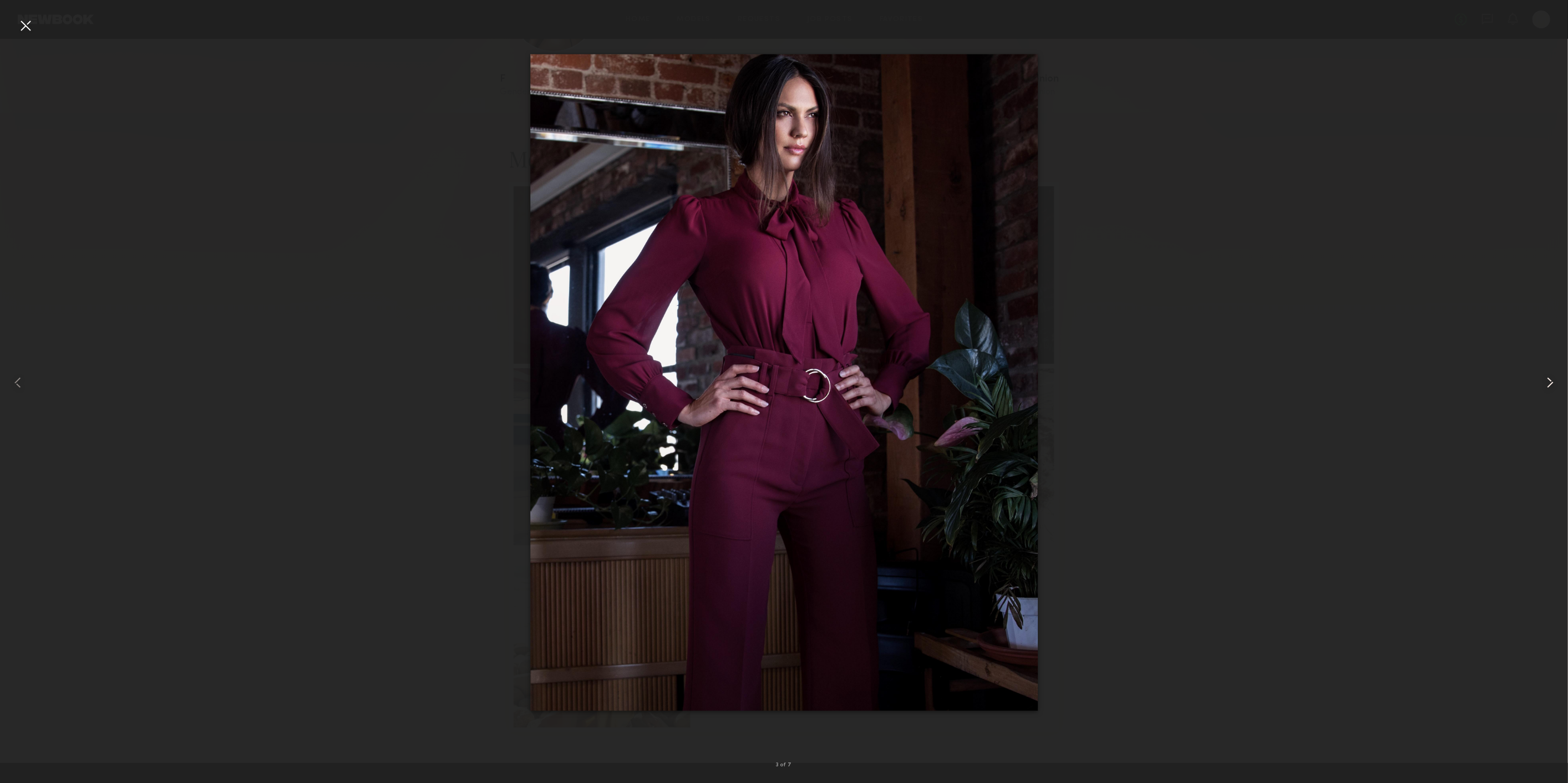
click at [1548, 380] on common-icon at bounding box center [1550, 382] width 17 height 17
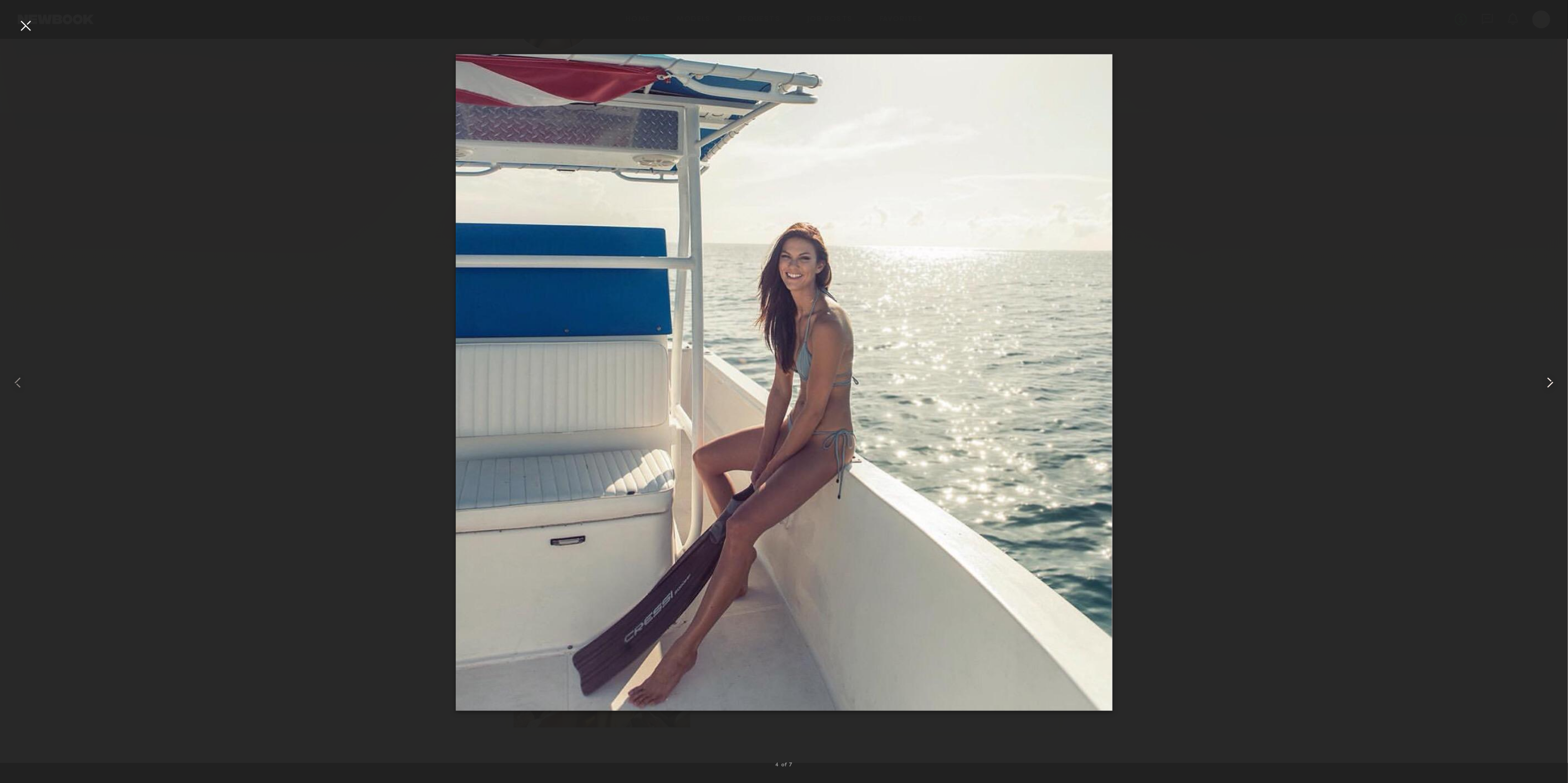
click at [1548, 380] on common-icon at bounding box center [1550, 382] width 17 height 17
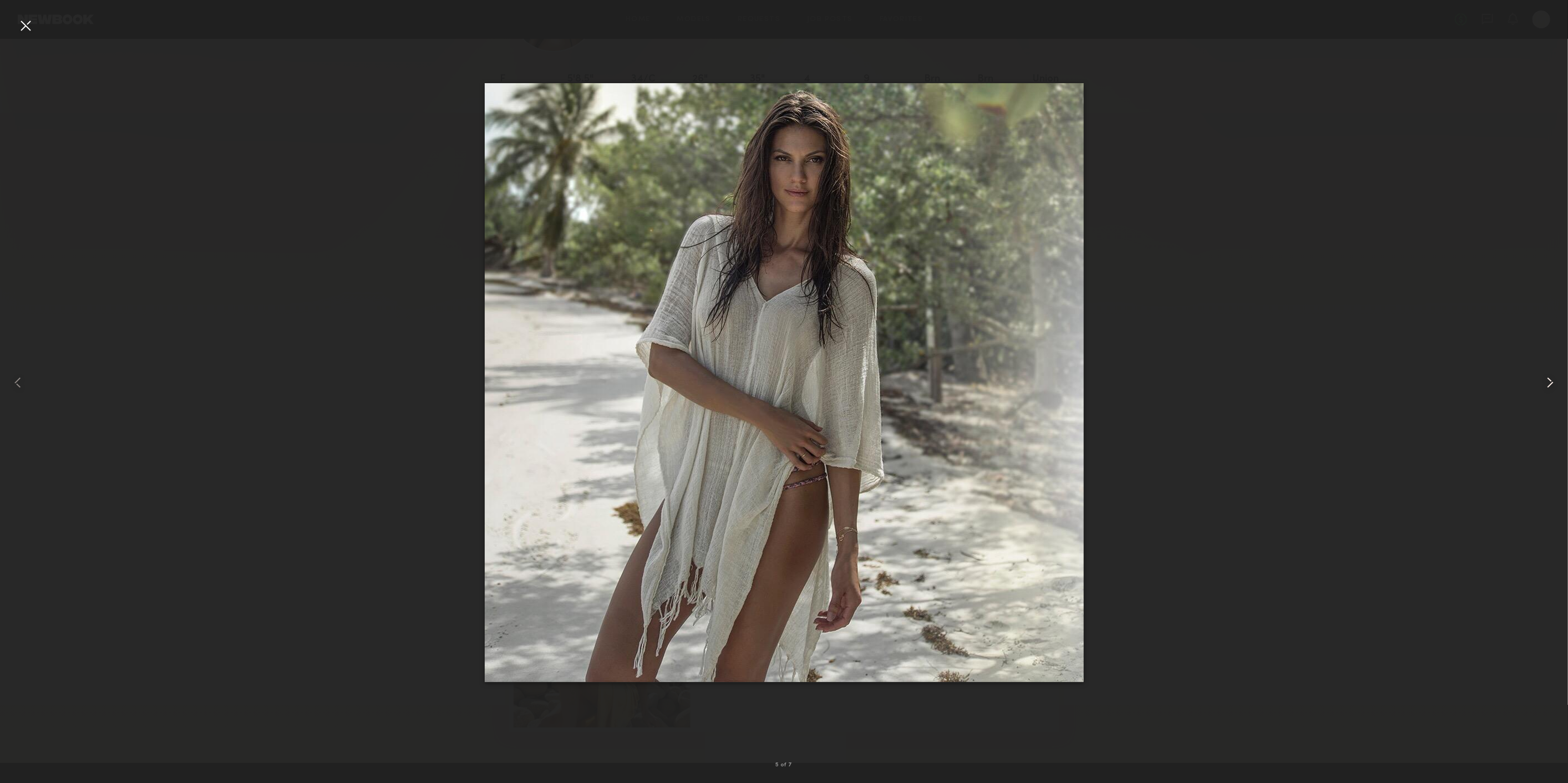
click at [1552, 383] on common-icon at bounding box center [1550, 382] width 17 height 17
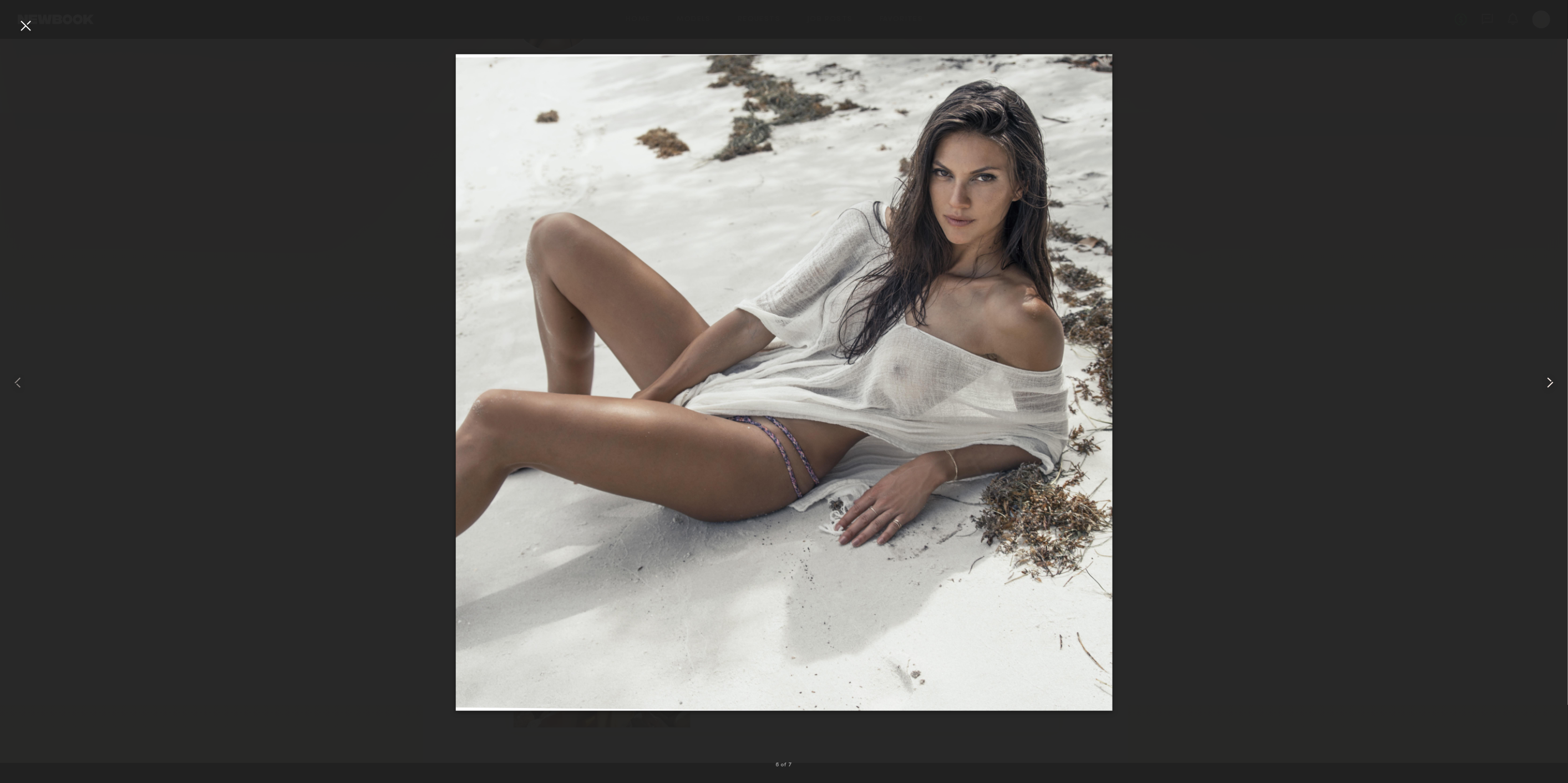
click at [1552, 383] on common-icon at bounding box center [1550, 382] width 17 height 17
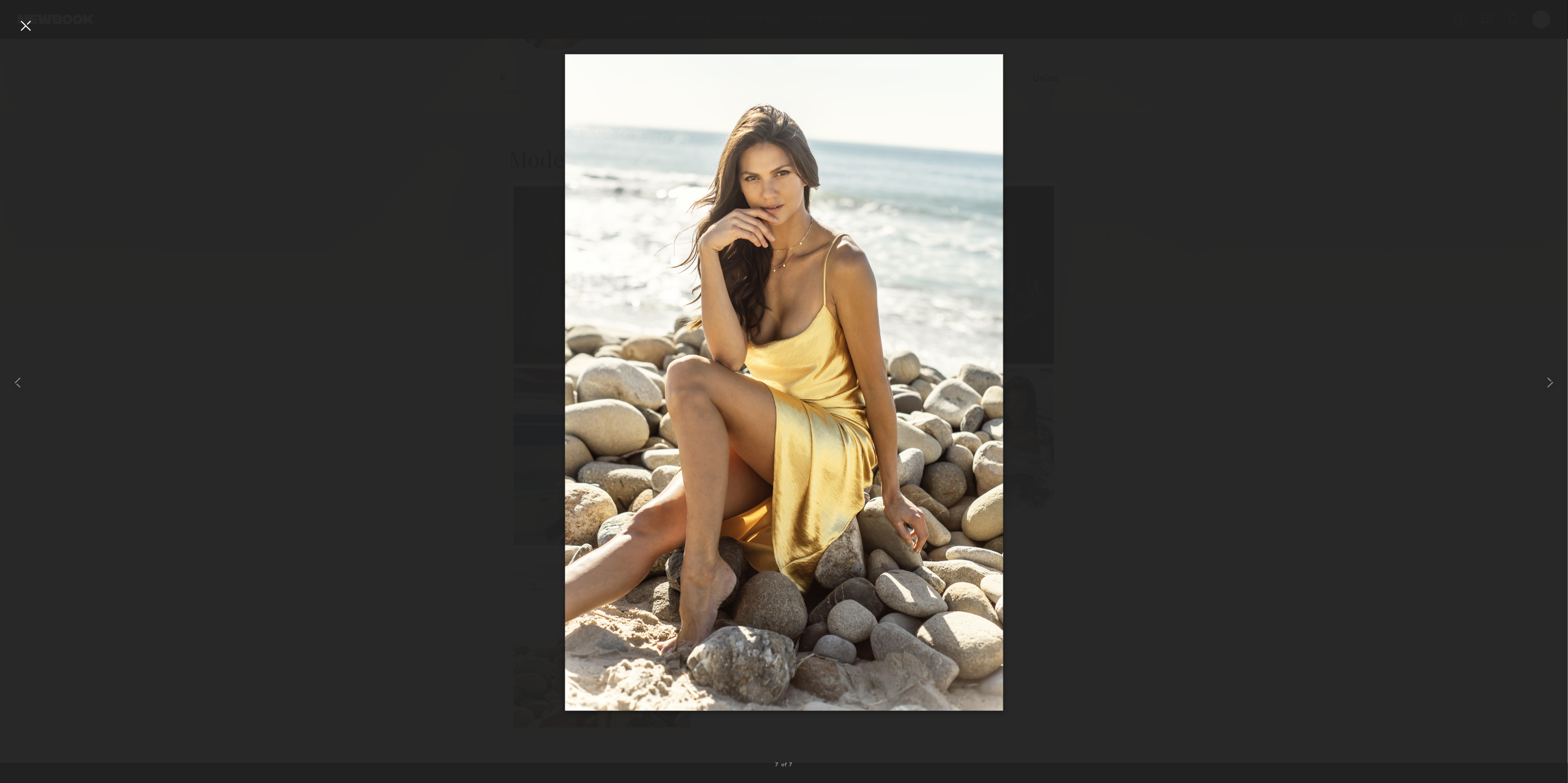
click at [1101, 102] on div at bounding box center [784, 382] width 1568 height 730
click at [25, 23] on div at bounding box center [25, 25] width 17 height 17
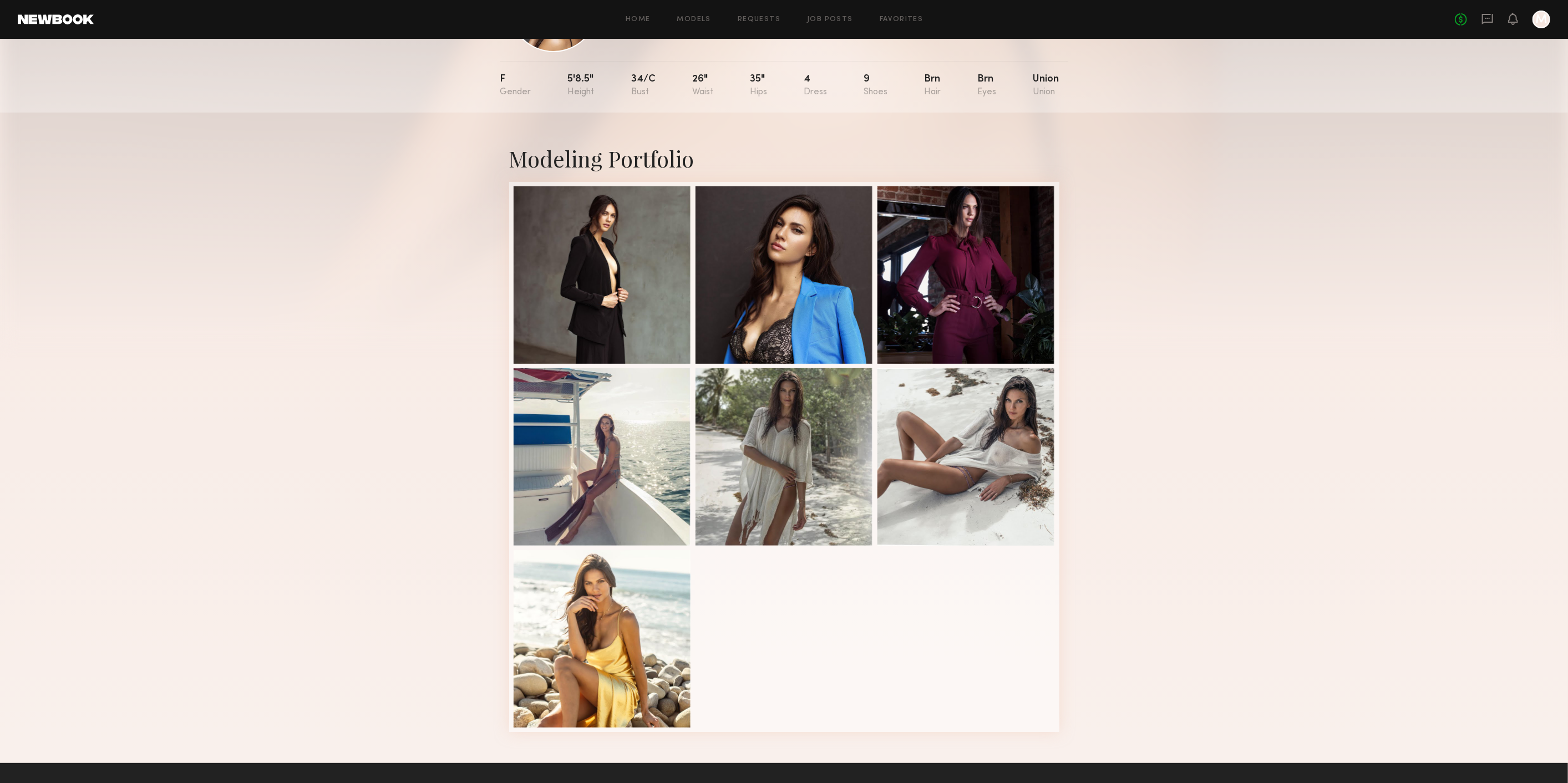
scroll to position [0, 0]
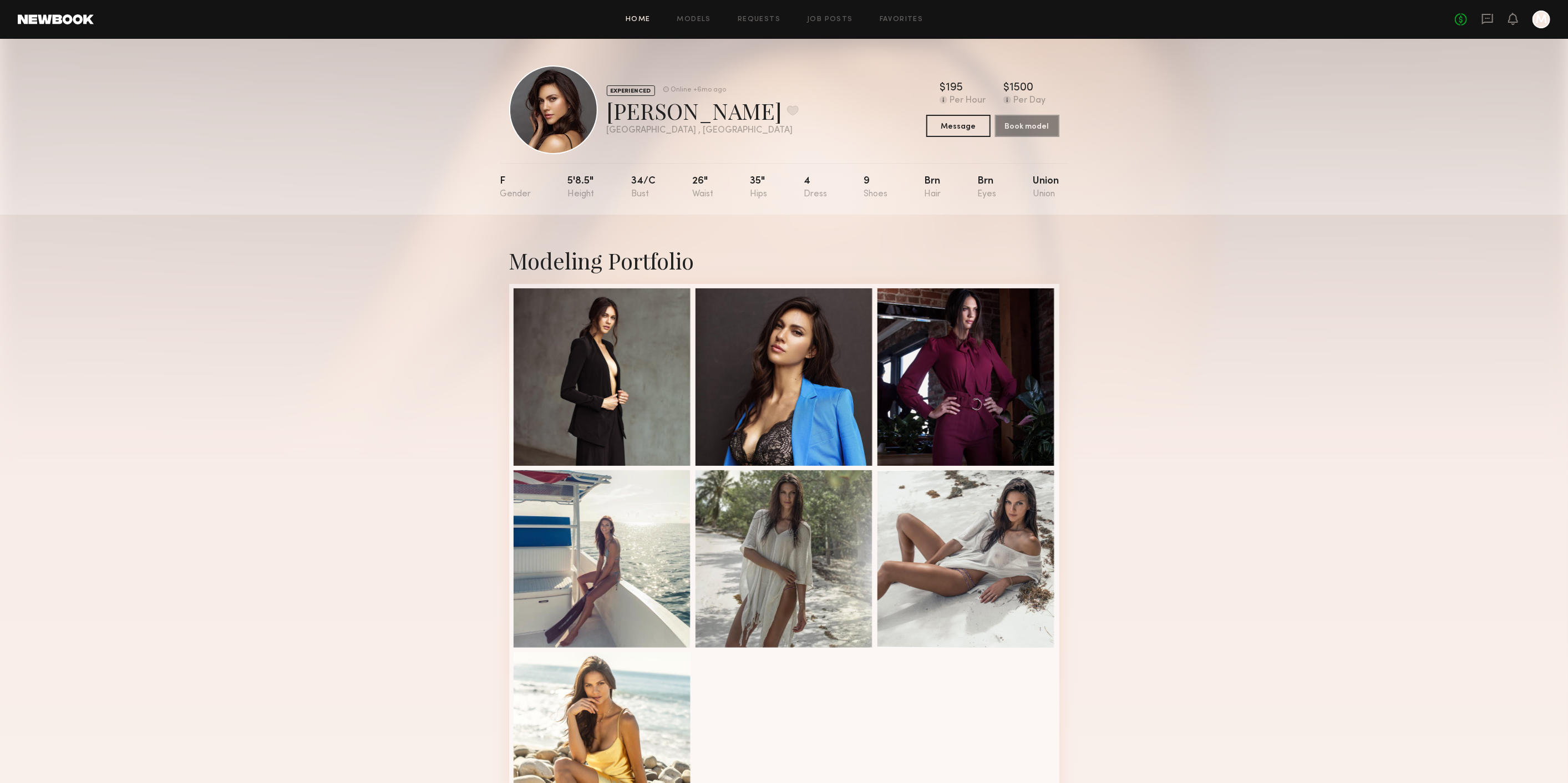
click at [634, 21] on link "Home" at bounding box center [638, 19] width 25 height 7
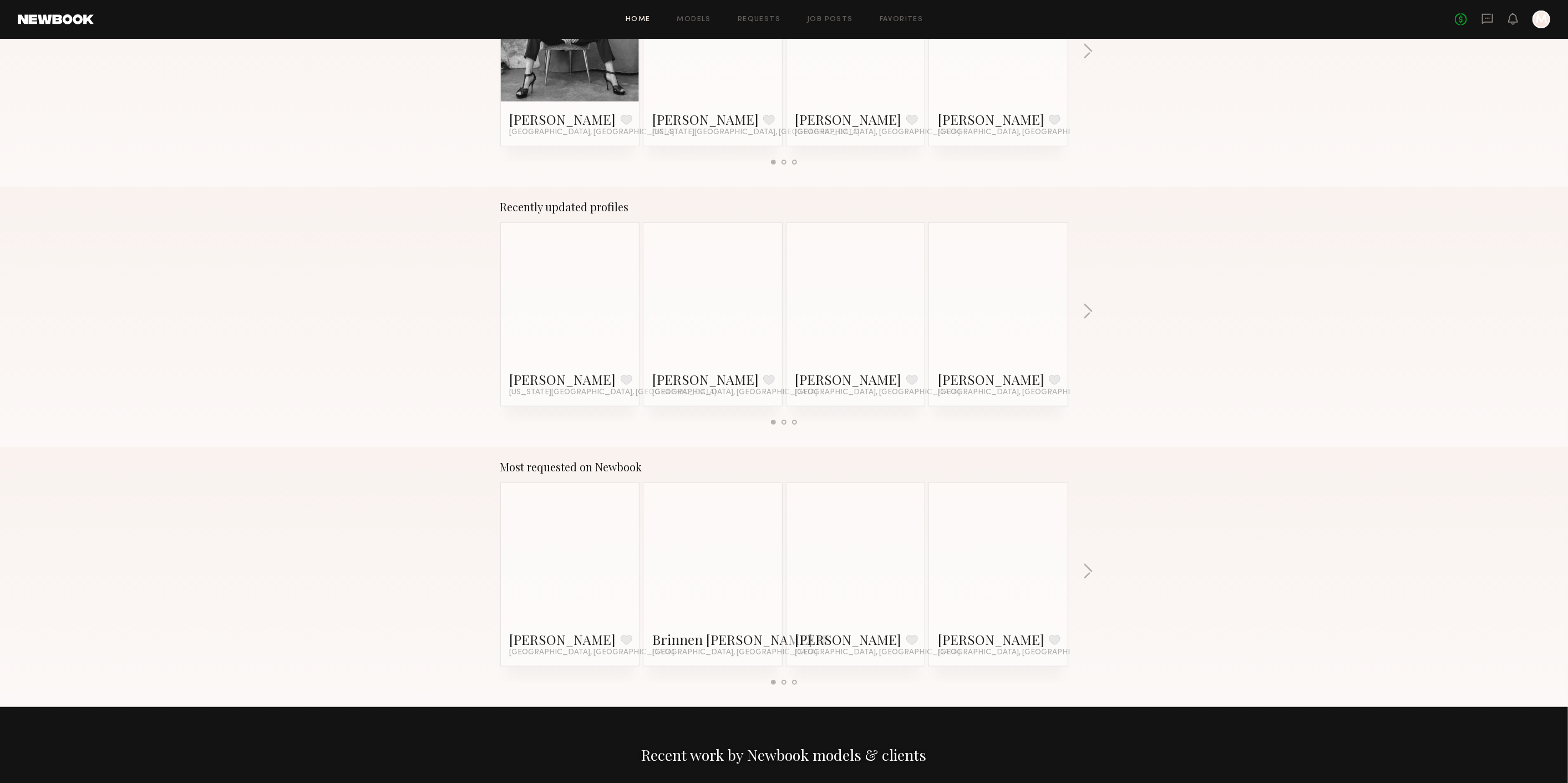
scroll to position [555, 0]
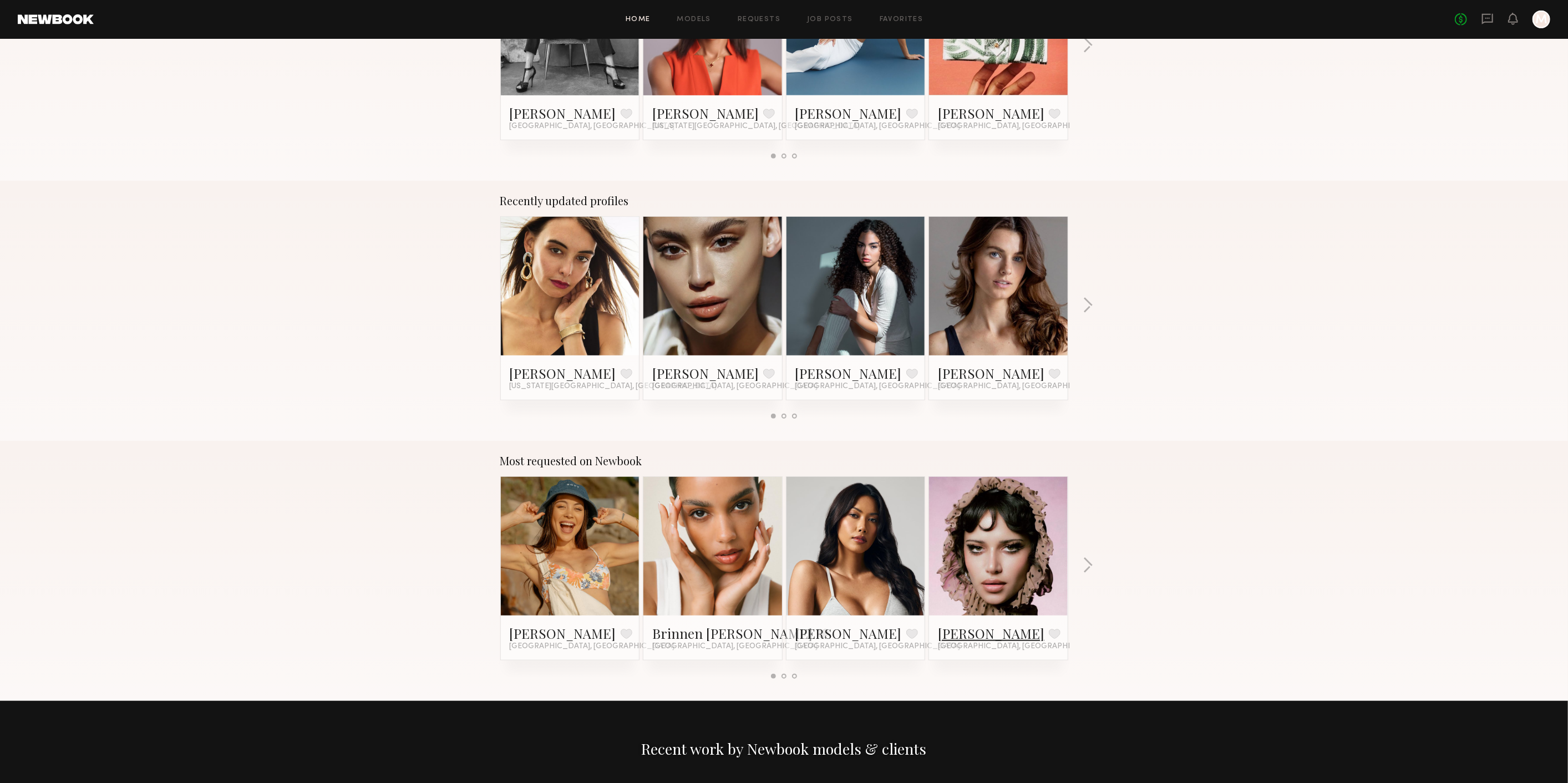
click at [949, 634] on link "Jessie M." at bounding box center [991, 633] width 107 height 17
click at [1088, 584] on div "Most requested on Newbook Brynne E. Favorite Los Angeles, CA Brinnen T. Favorit…" at bounding box center [784, 571] width 1568 height 260
click at [1084, 569] on button "button" at bounding box center [1088, 566] width 10 height 18
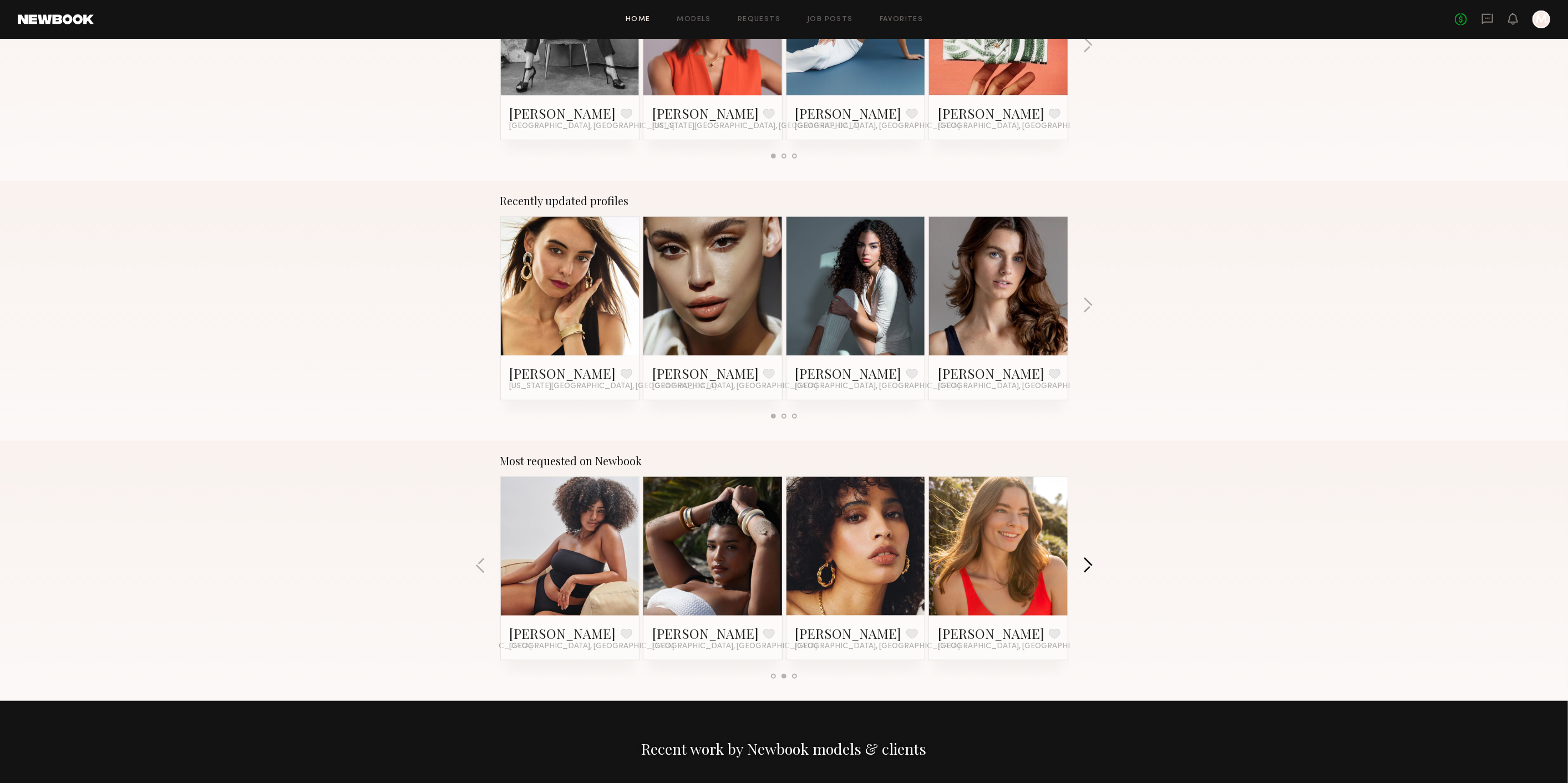
click at [1084, 569] on button "button" at bounding box center [1088, 566] width 10 height 18
